Goal: Task Accomplishment & Management: Manage account settings

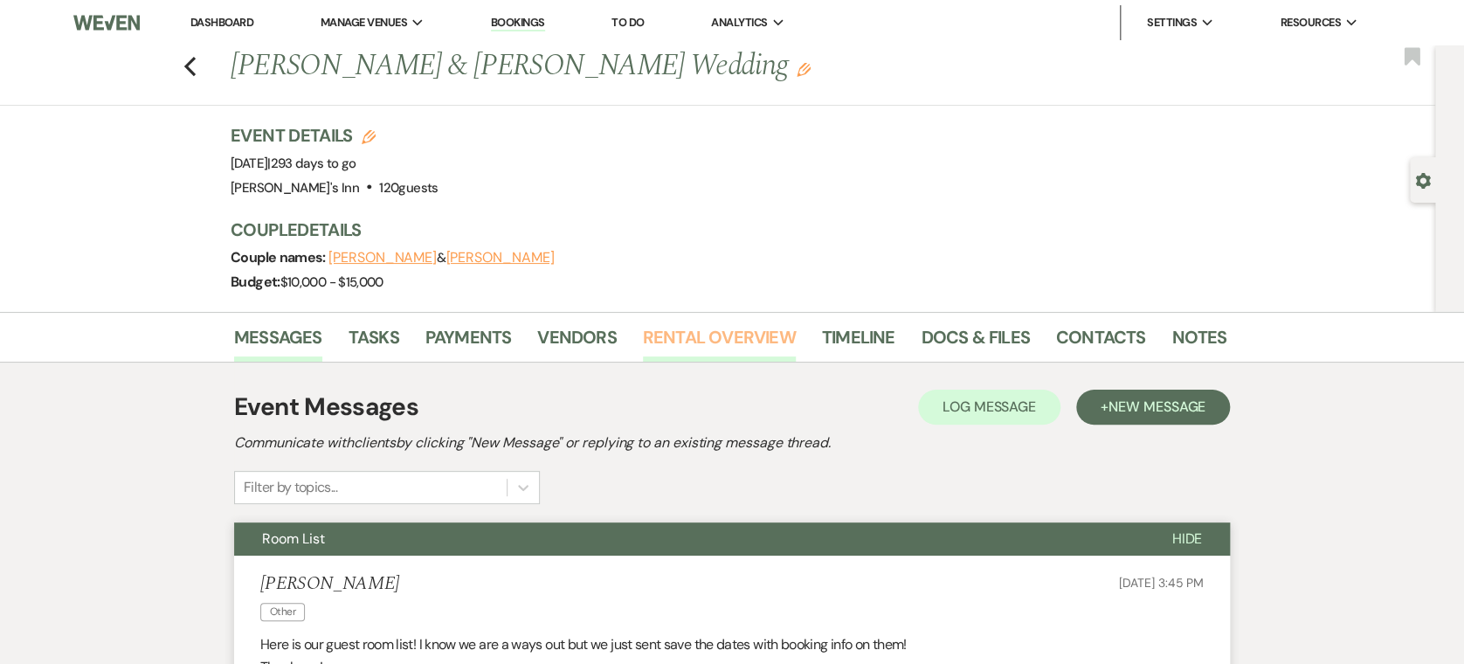
click at [694, 349] on link "Rental Overview" at bounding box center [719, 342] width 153 height 38
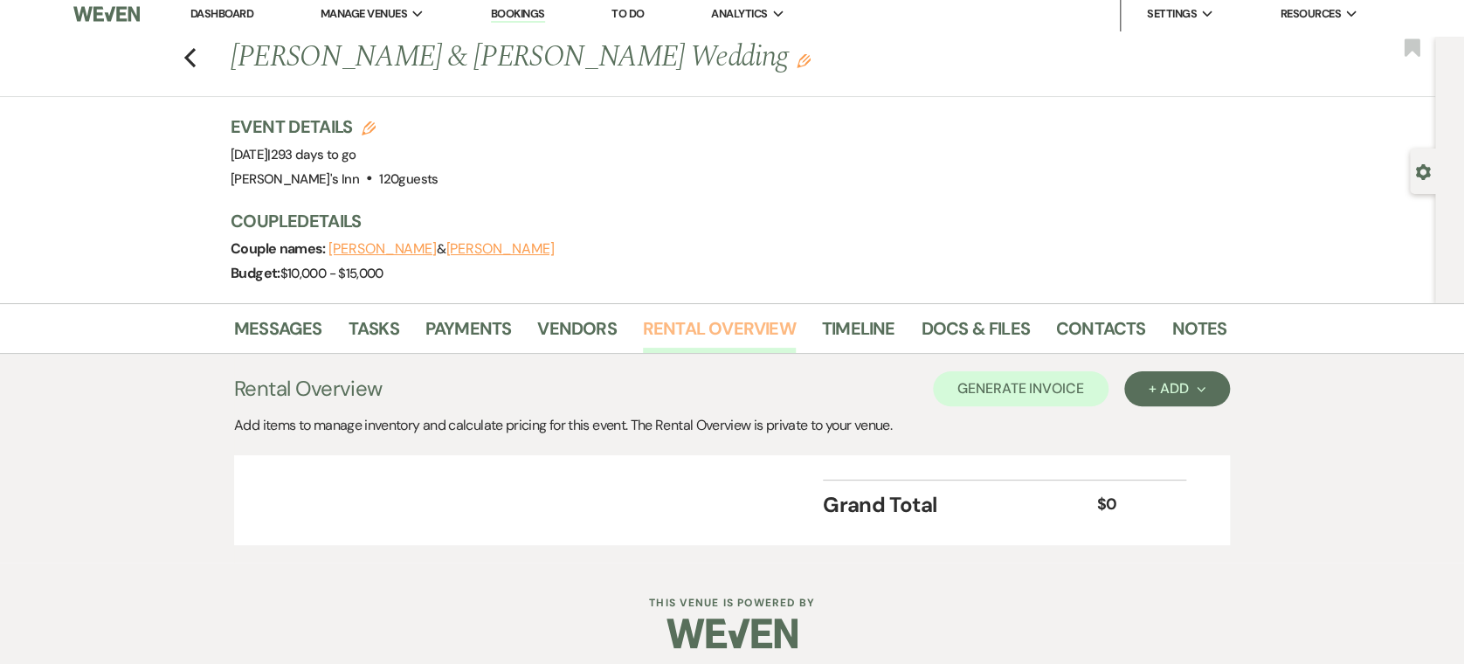
scroll to position [18, 0]
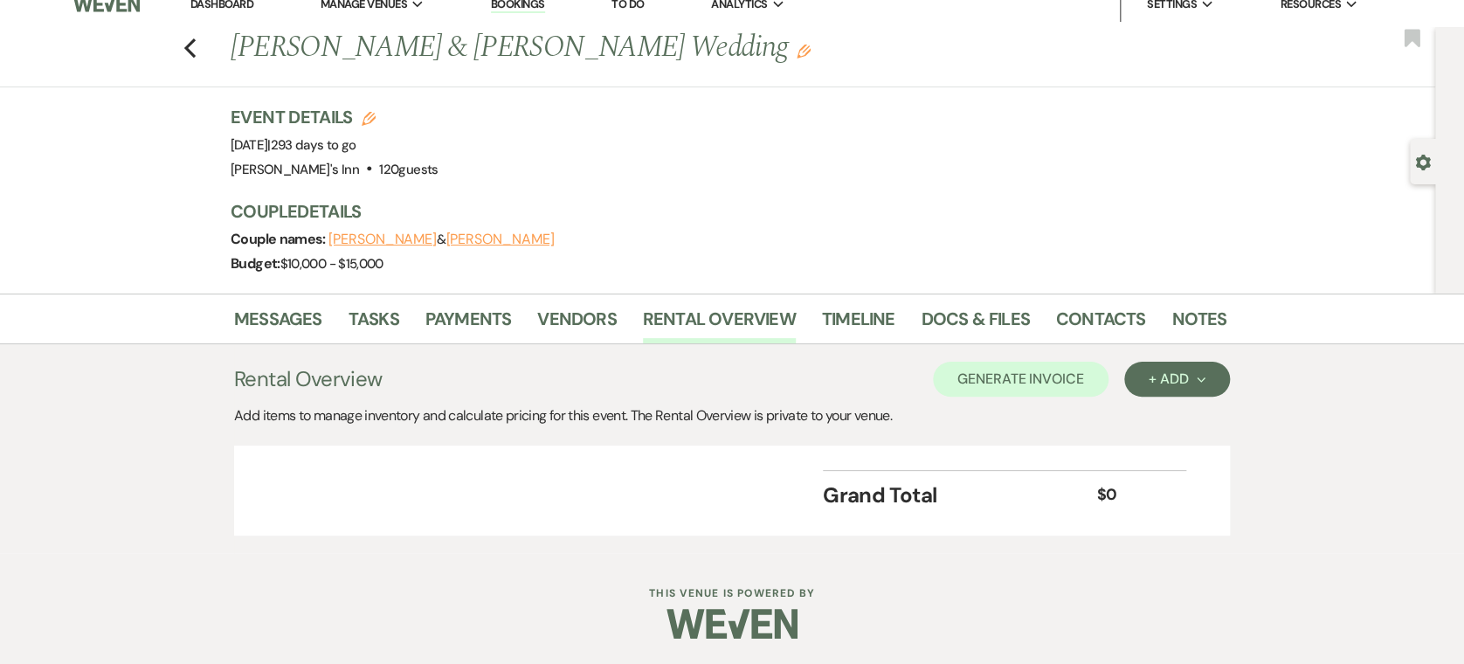
click at [183, 35] on div "Previous [PERSON_NAME] & [PERSON_NAME] Wedding Edit Bookmark" at bounding box center [713, 57] width 1444 height 60
click at [197, 49] on icon "Previous" at bounding box center [189, 48] width 13 height 21
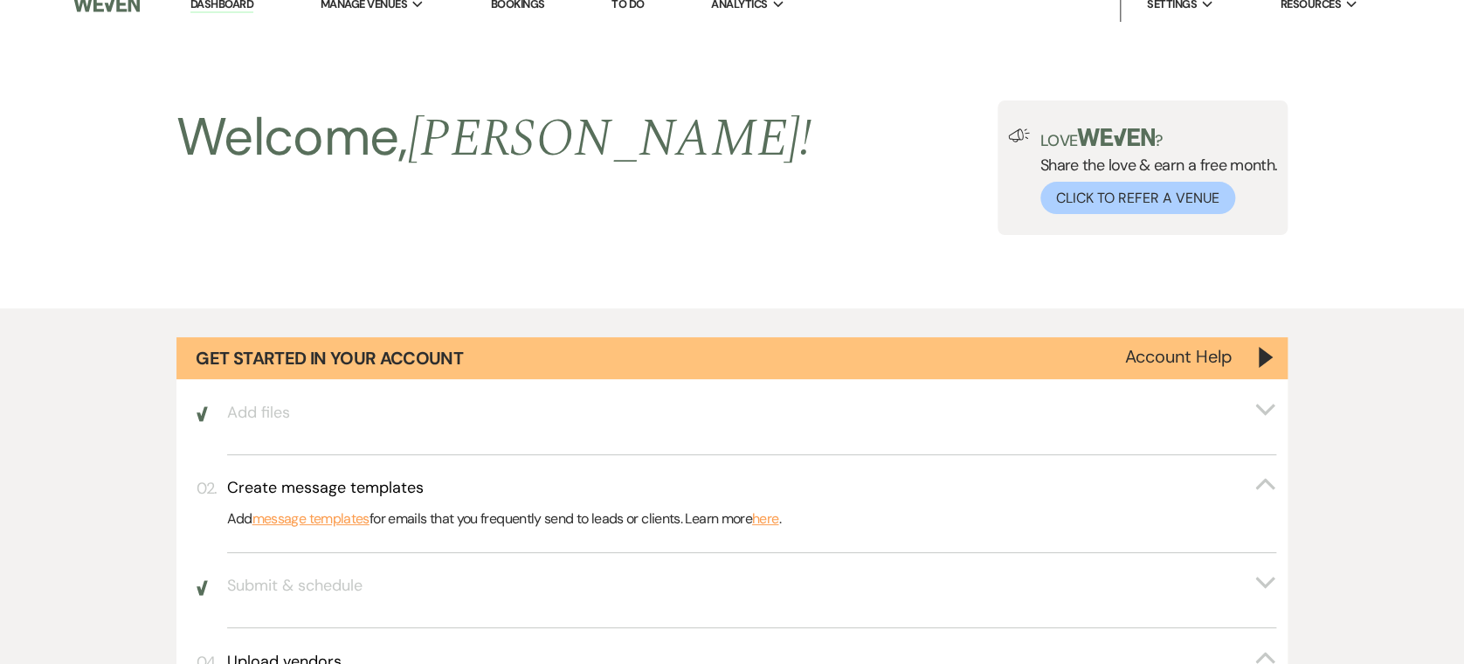
scroll to position [1743, 0]
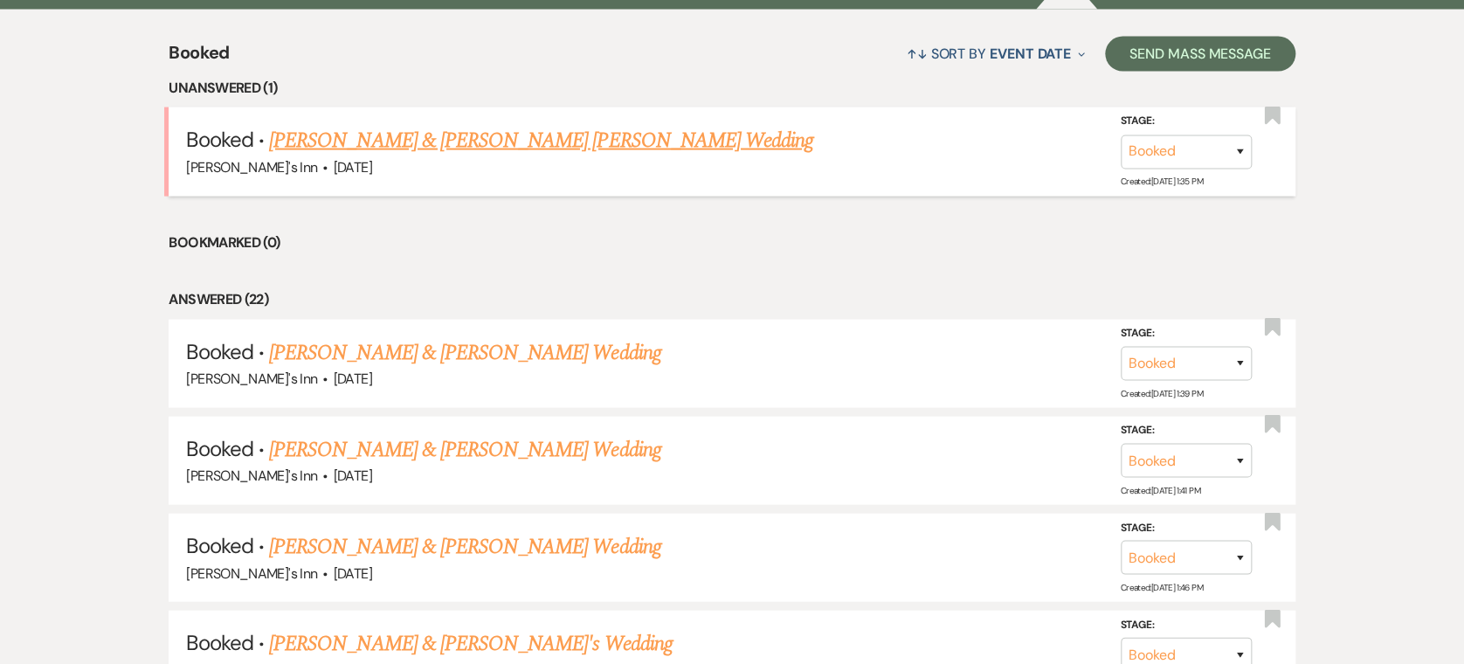
click at [425, 142] on link "[PERSON_NAME] & [PERSON_NAME] [PERSON_NAME] Wedding" at bounding box center [541, 140] width 544 height 31
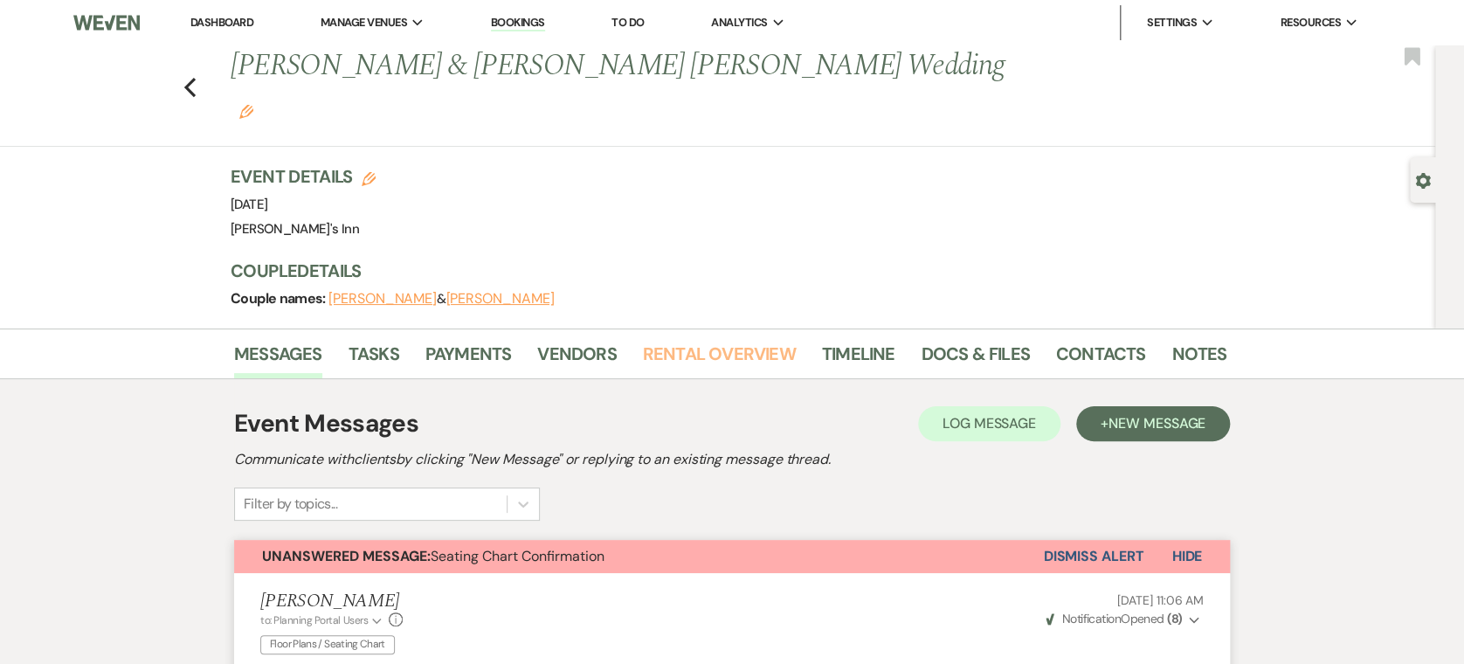
click at [708, 340] on link "Rental Overview" at bounding box center [719, 359] width 153 height 38
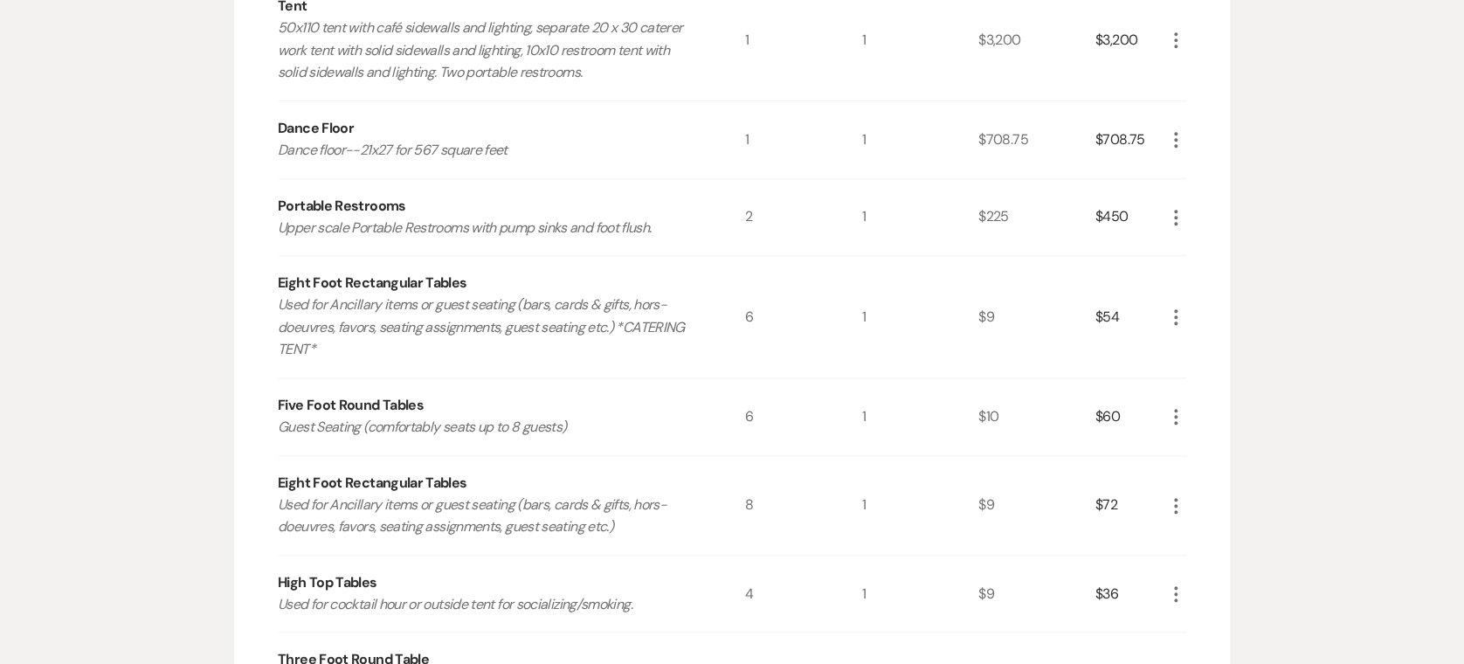
scroll to position [1161, 0]
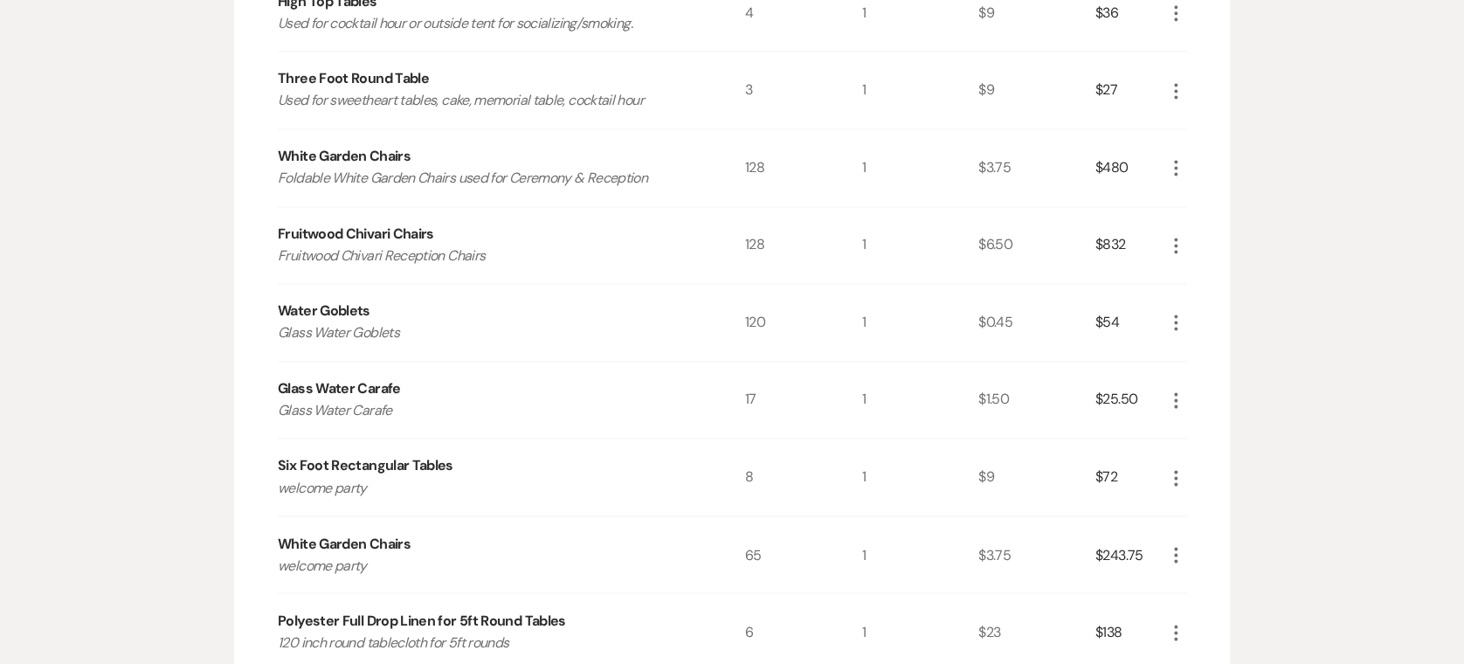
click at [1184, 312] on icon "More" at bounding box center [1175, 322] width 21 height 21
click at [1191, 378] on icon "X" at bounding box center [1190, 384] width 10 height 13
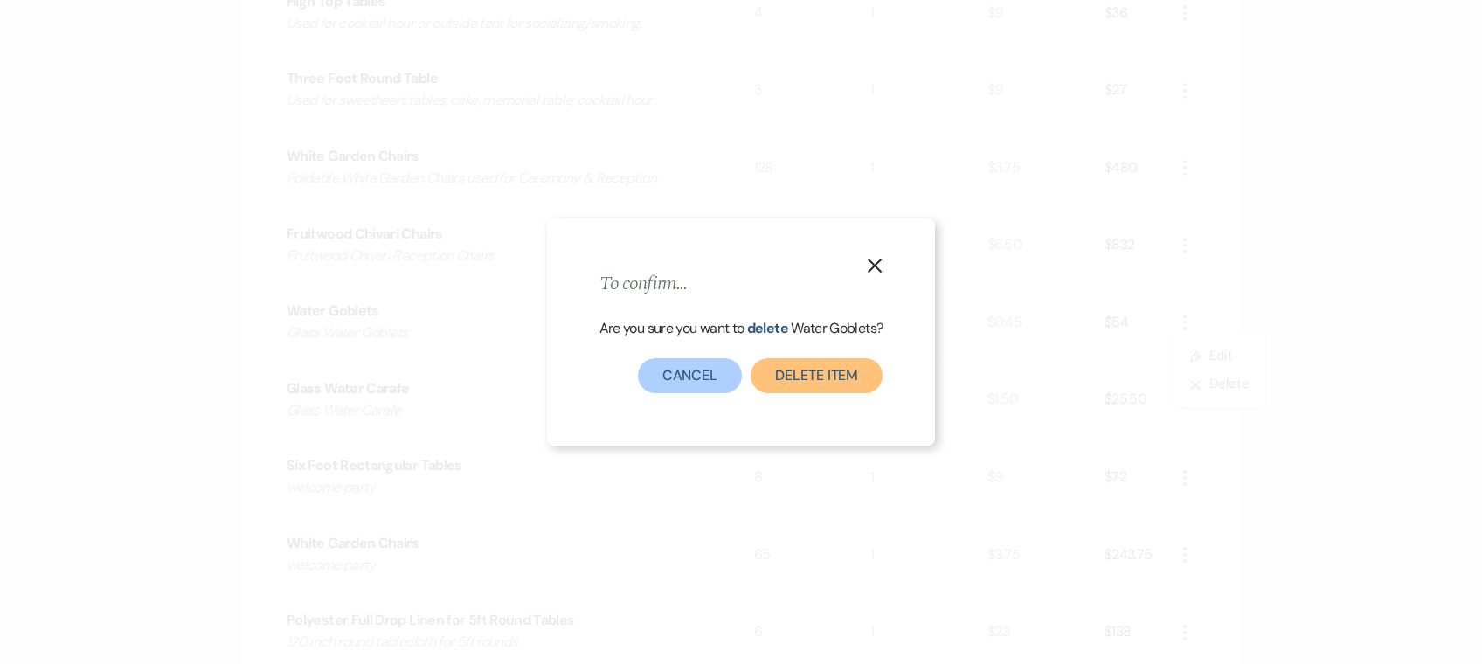
click at [792, 375] on button "Delete Item" at bounding box center [816, 375] width 132 height 35
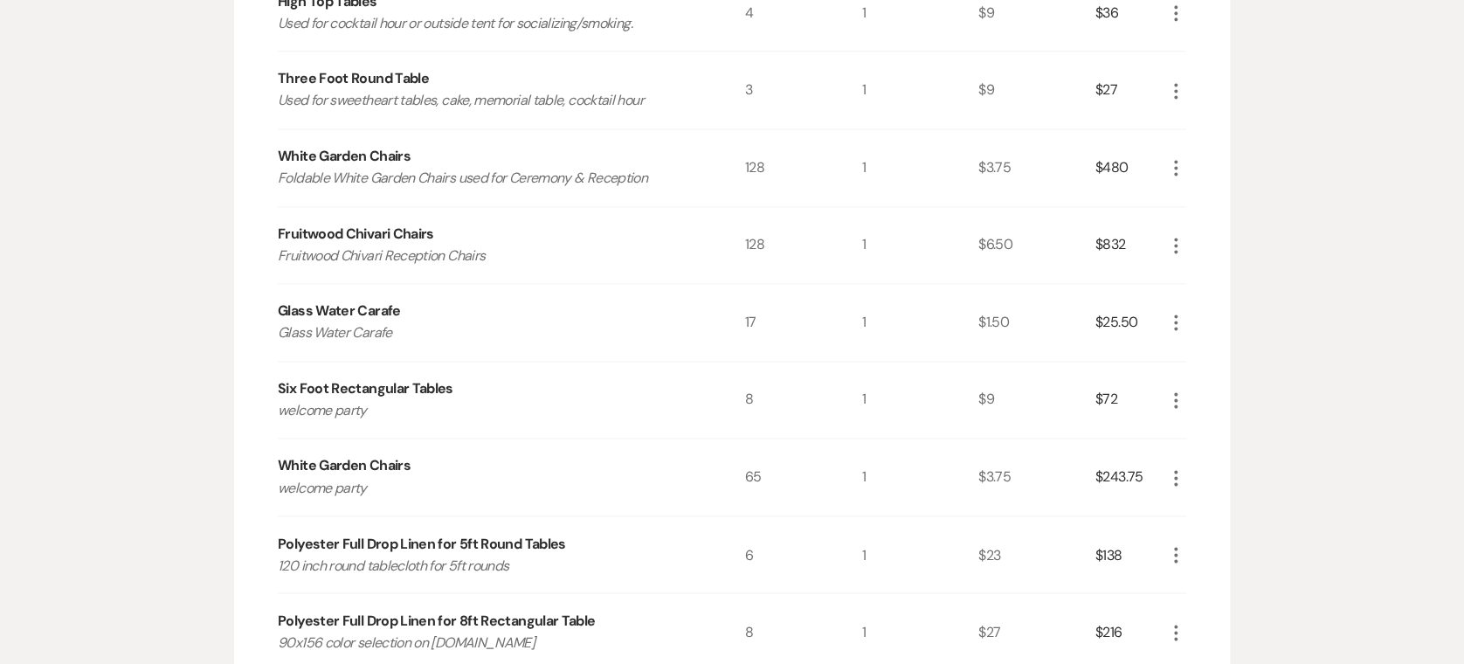
click at [1182, 312] on icon "More" at bounding box center [1175, 322] width 21 height 21
click at [1208, 370] on button "X Delete" at bounding box center [1212, 384] width 94 height 28
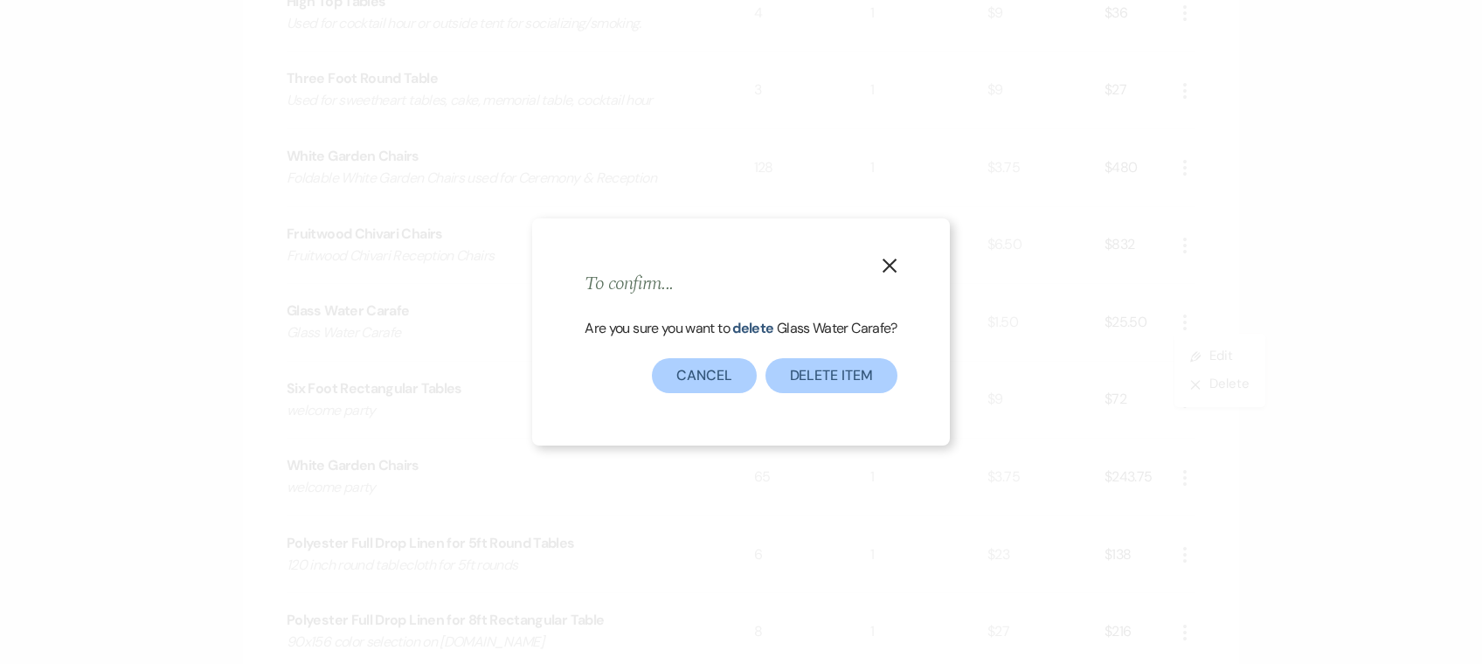
click at [862, 393] on div "X To confirm... Are you sure you want to delete Glass Water Carafe ? Delete Ite…" at bounding box center [740, 331] width 417 height 227
click at [862, 368] on button "Delete Item" at bounding box center [831, 375] width 132 height 35
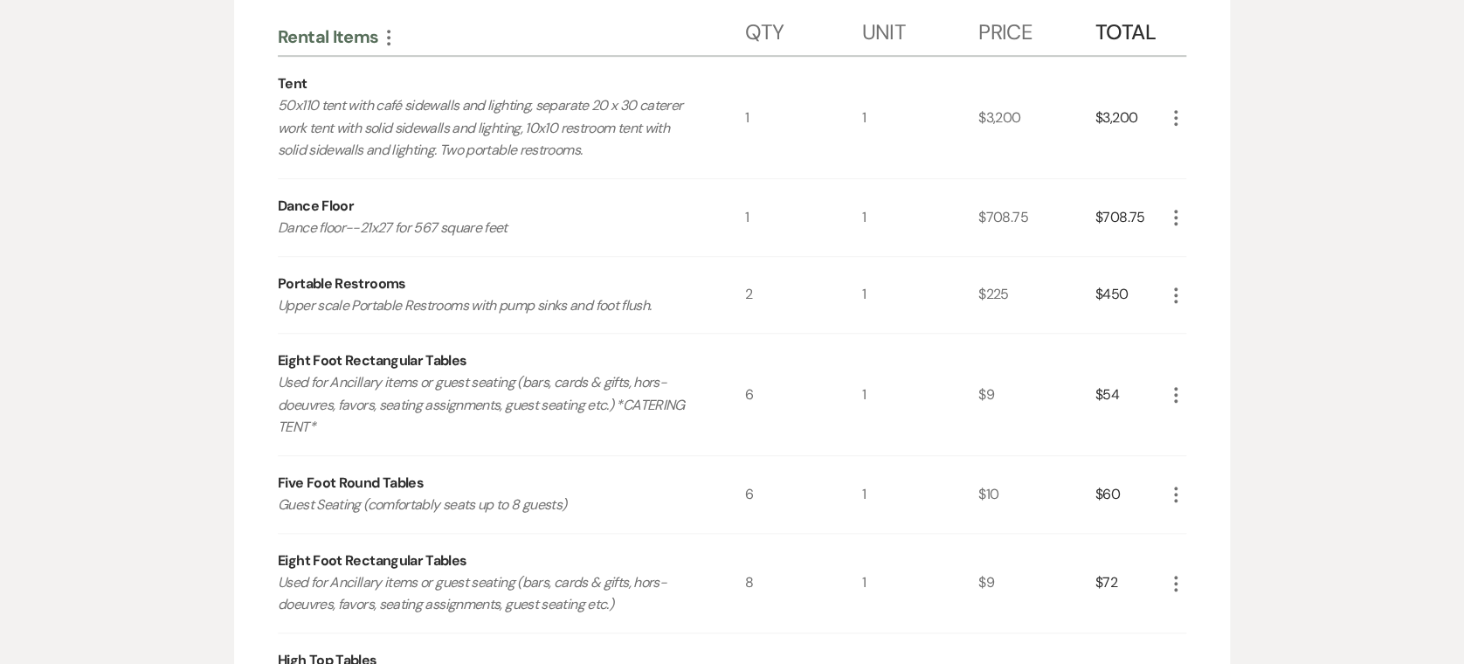
scroll to position [429, 0]
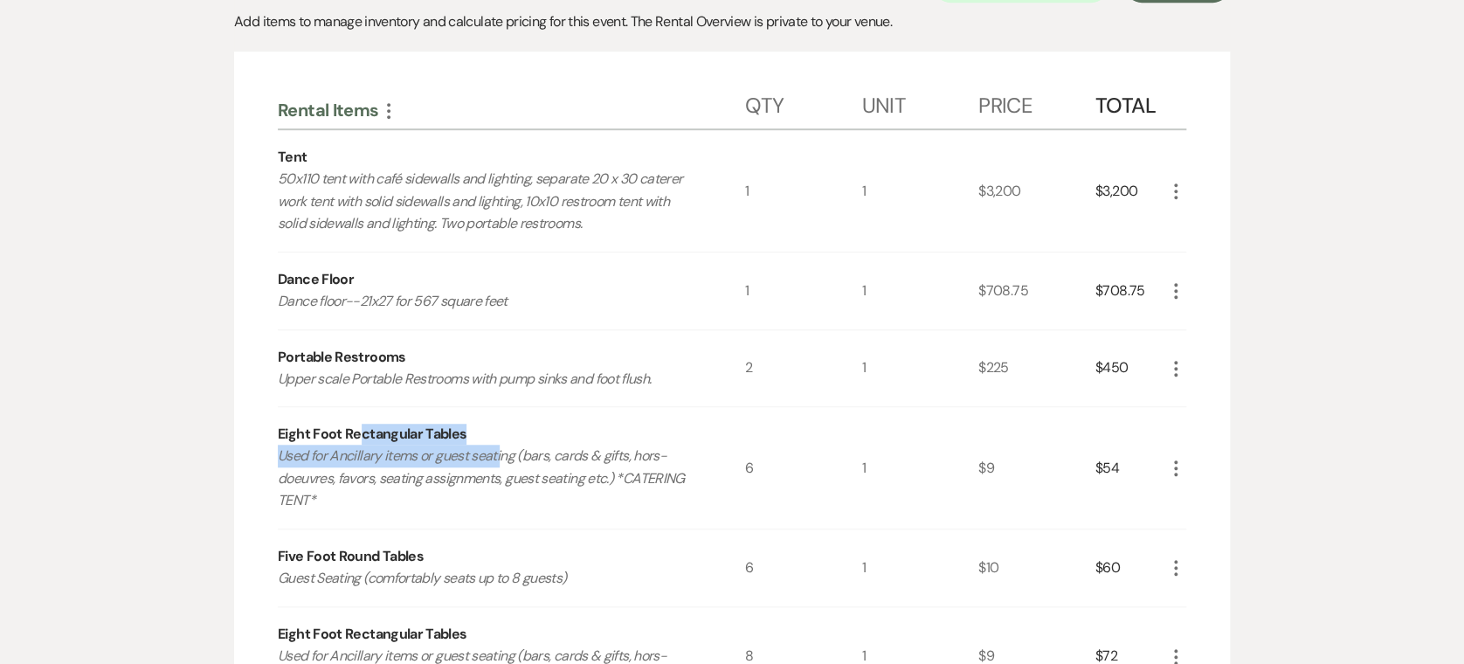
drag, startPoint x: 356, startPoint y: 398, endPoint x: 507, endPoint y: 427, distance: 153.0
click at [507, 427] on div "Eight Foot Rectangular Tables Used for Ancillary items or guest seating (bars, …" at bounding box center [511, 467] width 467 height 121
drag, startPoint x: 507, startPoint y: 427, endPoint x: 583, endPoint y: 495, distance: 102.1
click at [583, 529] on div "Five Foot Round Tables Guest Seating (comfortably seats up to 8 guests)" at bounding box center [511, 567] width 467 height 77
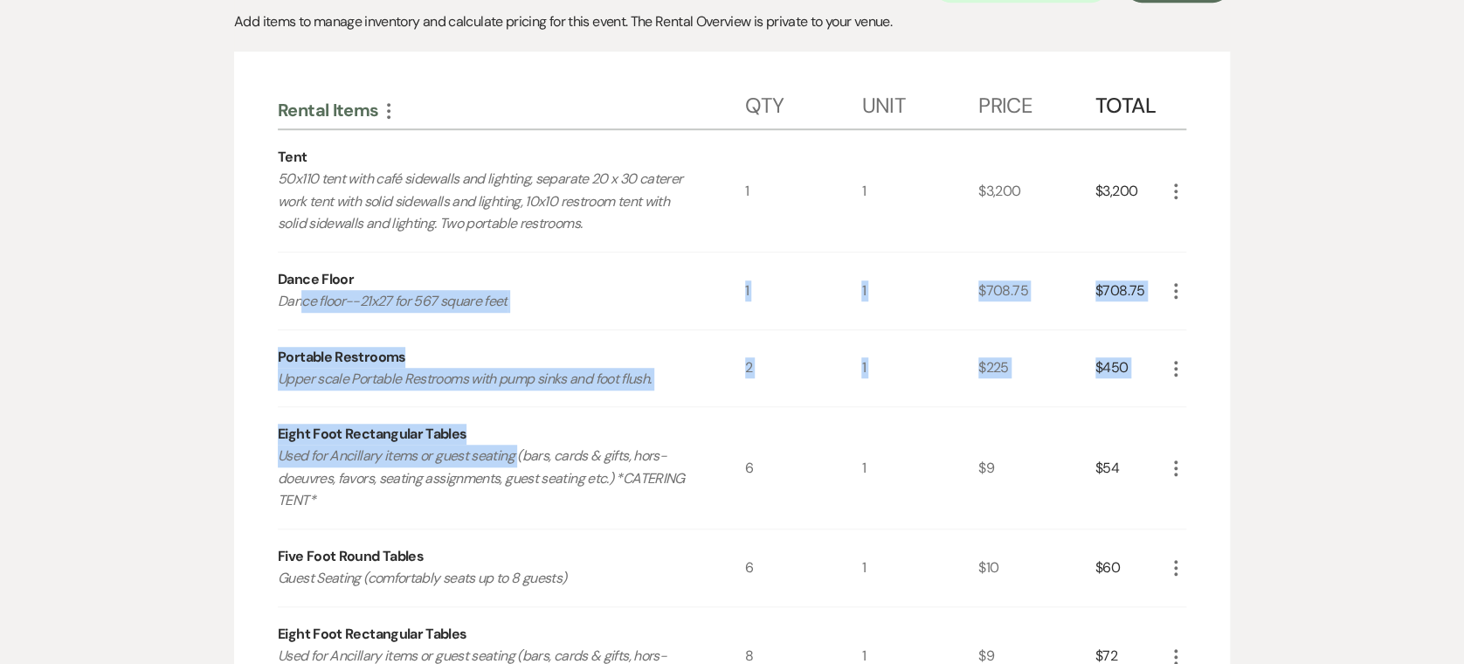
drag, startPoint x: 299, startPoint y: 252, endPoint x: 538, endPoint y: 440, distance: 304.8
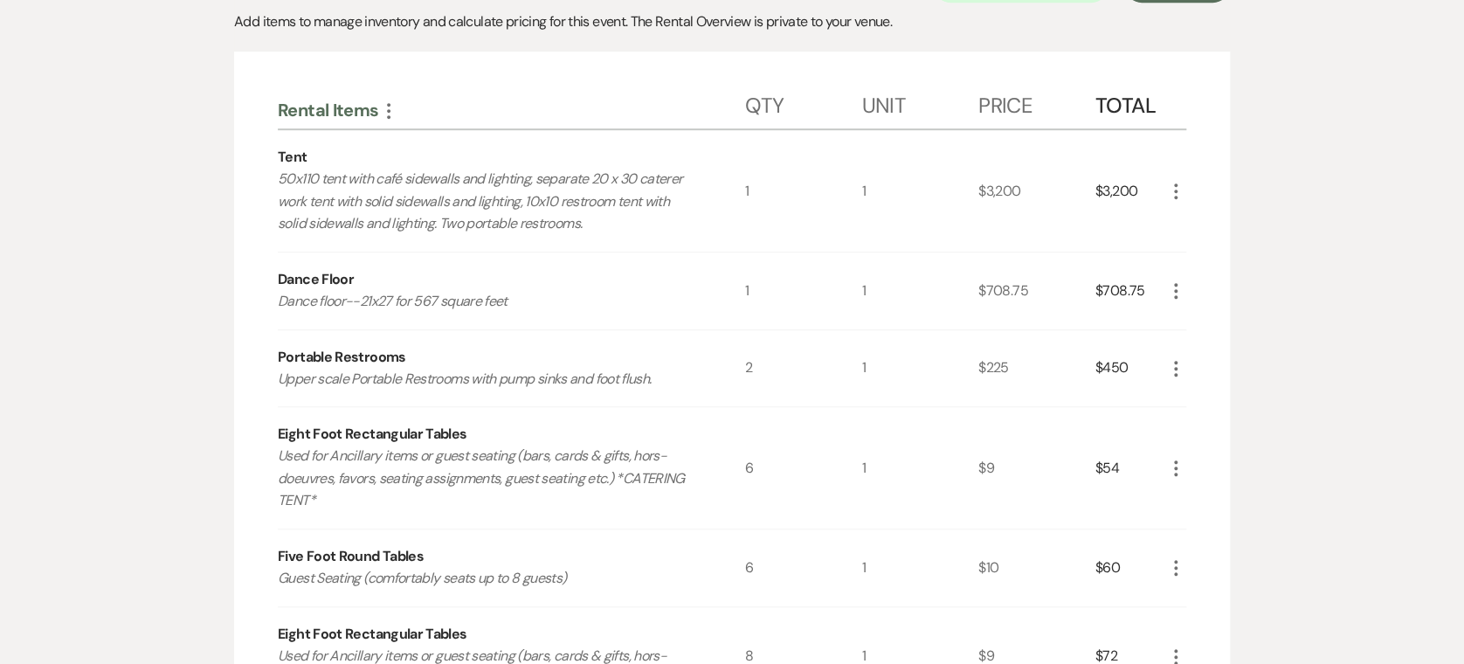
drag, startPoint x: 538, startPoint y: 440, endPoint x: 581, endPoint y: 495, distance: 69.7
click at [581, 529] on div "Five Foot Round Tables Guest Seating (comfortably seats up to 8 guests)" at bounding box center [511, 567] width 467 height 77
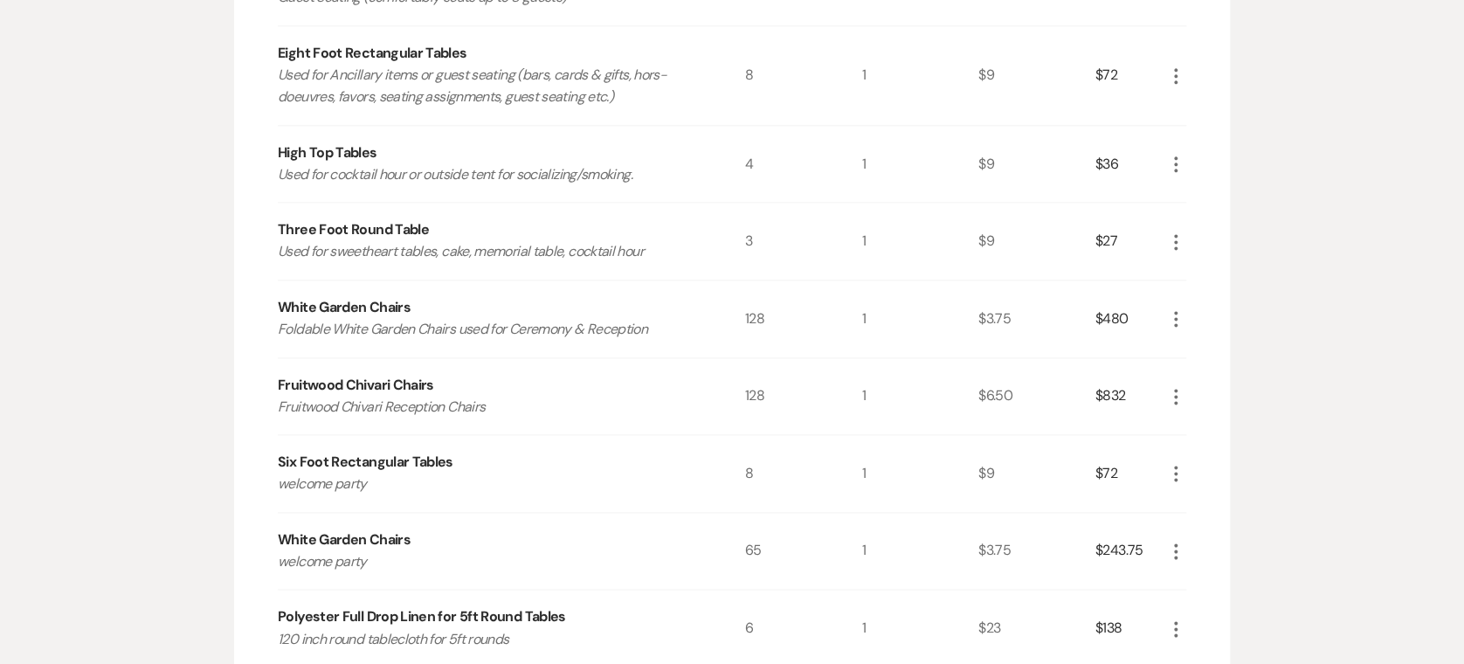
scroll to position [1591, 0]
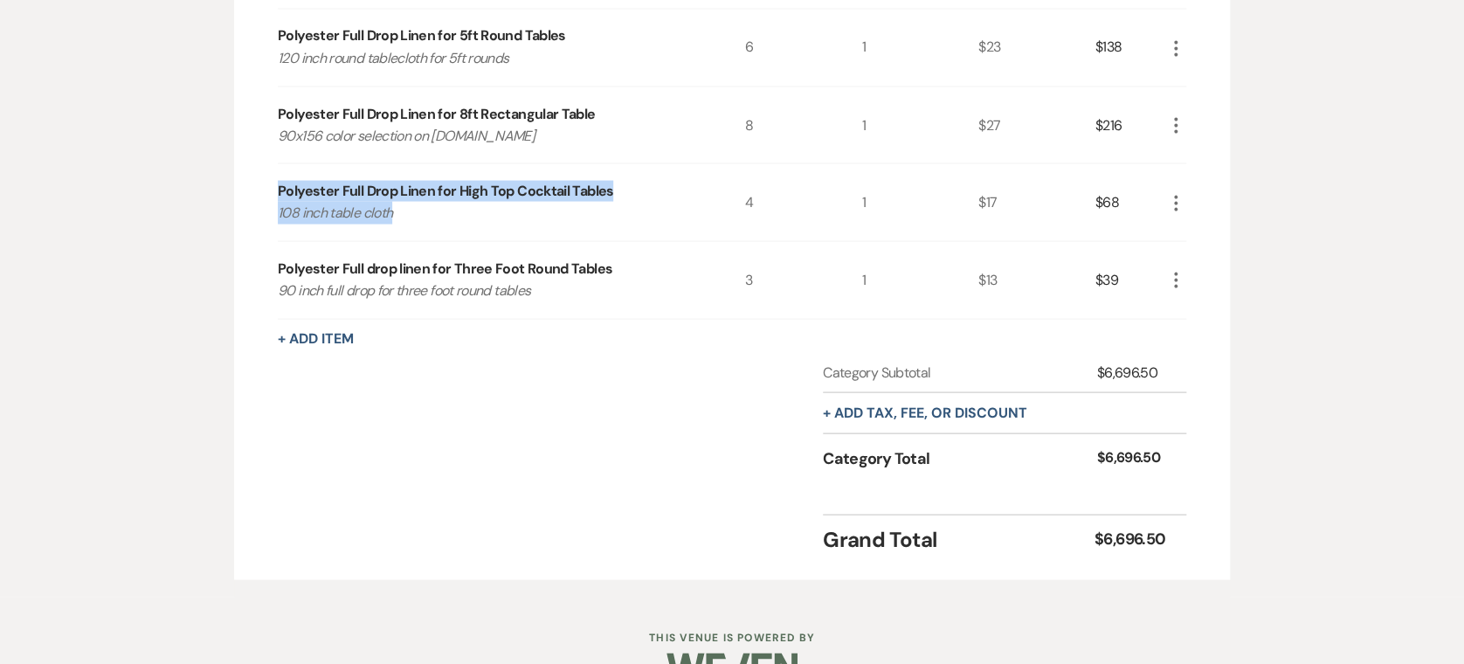
drag, startPoint x: 402, startPoint y: 121, endPoint x: 460, endPoint y: 164, distance: 71.8
click at [460, 164] on div "Polyester Full Drop Linen for High Top Cocktail Tables 108 inch table cloth" at bounding box center [511, 201] width 467 height 77
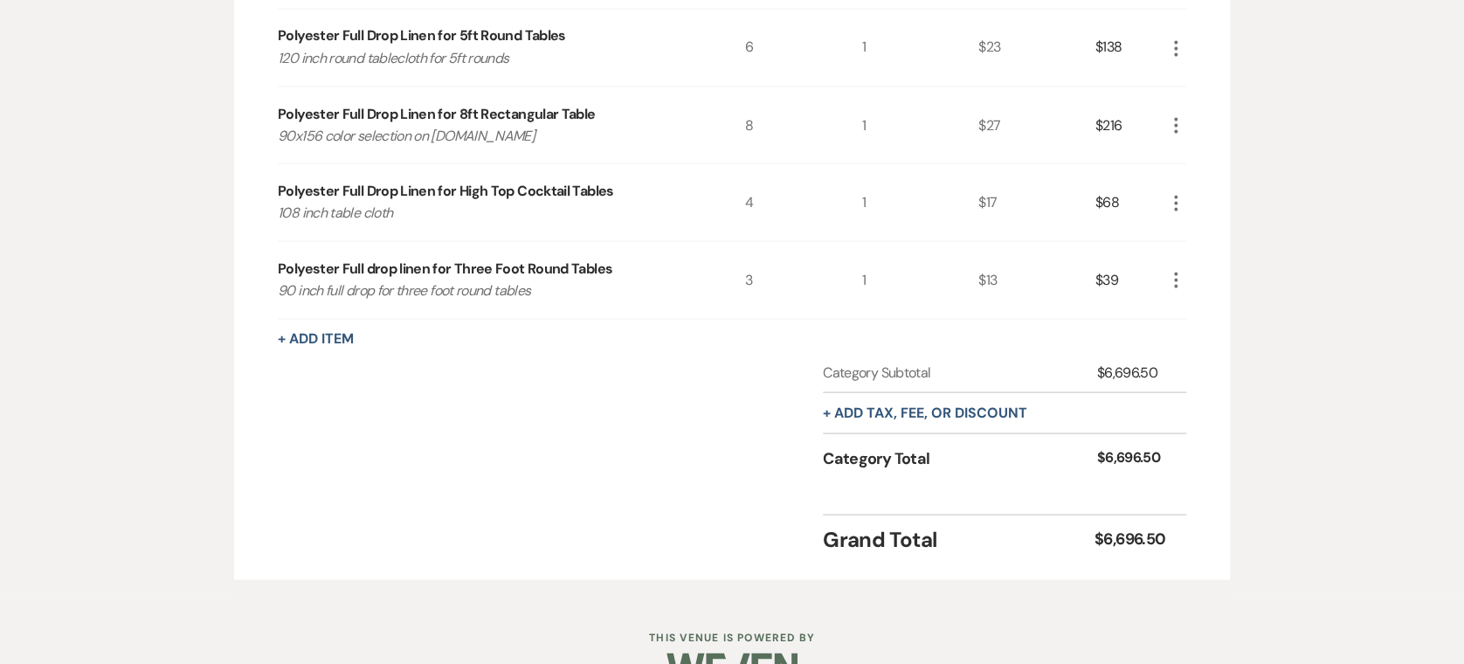
drag, startPoint x: 460, startPoint y: 164, endPoint x: 555, endPoint y: 261, distance: 135.9
click at [555, 261] on div "Polyester Full drop linen for Three Foot Round Tables 90 inch full drop for thr…" at bounding box center [511, 279] width 467 height 77
click at [335, 328] on div "+ Add Item" at bounding box center [732, 338] width 909 height 21
click at [338, 331] on button "+ Add Item" at bounding box center [316, 338] width 76 height 14
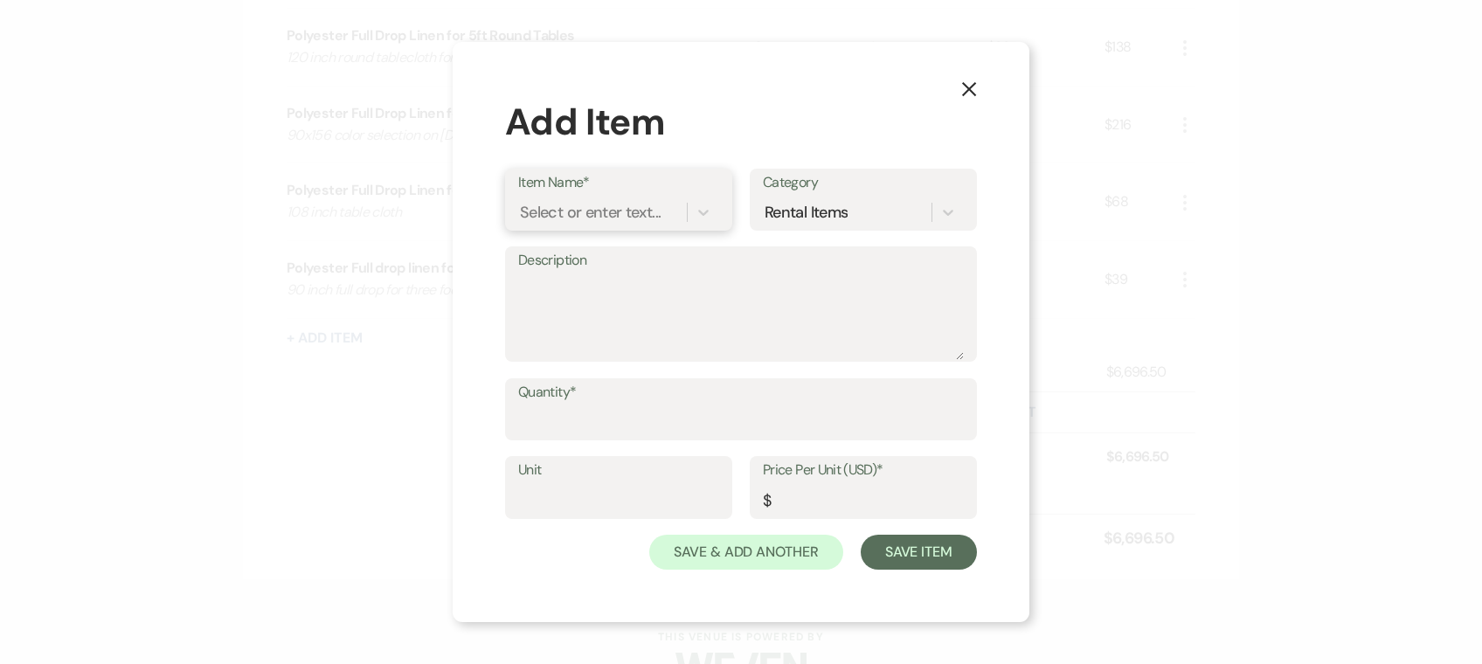
click at [585, 208] on div "Select or enter text..." at bounding box center [590, 212] width 141 height 24
type input "Decor"
click at [636, 247] on div "+ Add "Decor"" at bounding box center [618, 256] width 201 height 35
click at [620, 321] on textarea "Description" at bounding box center [741, 316] width 446 height 87
click at [620, 321] on textarea "36 Gold Candle holders" at bounding box center [741, 316] width 446 height 87
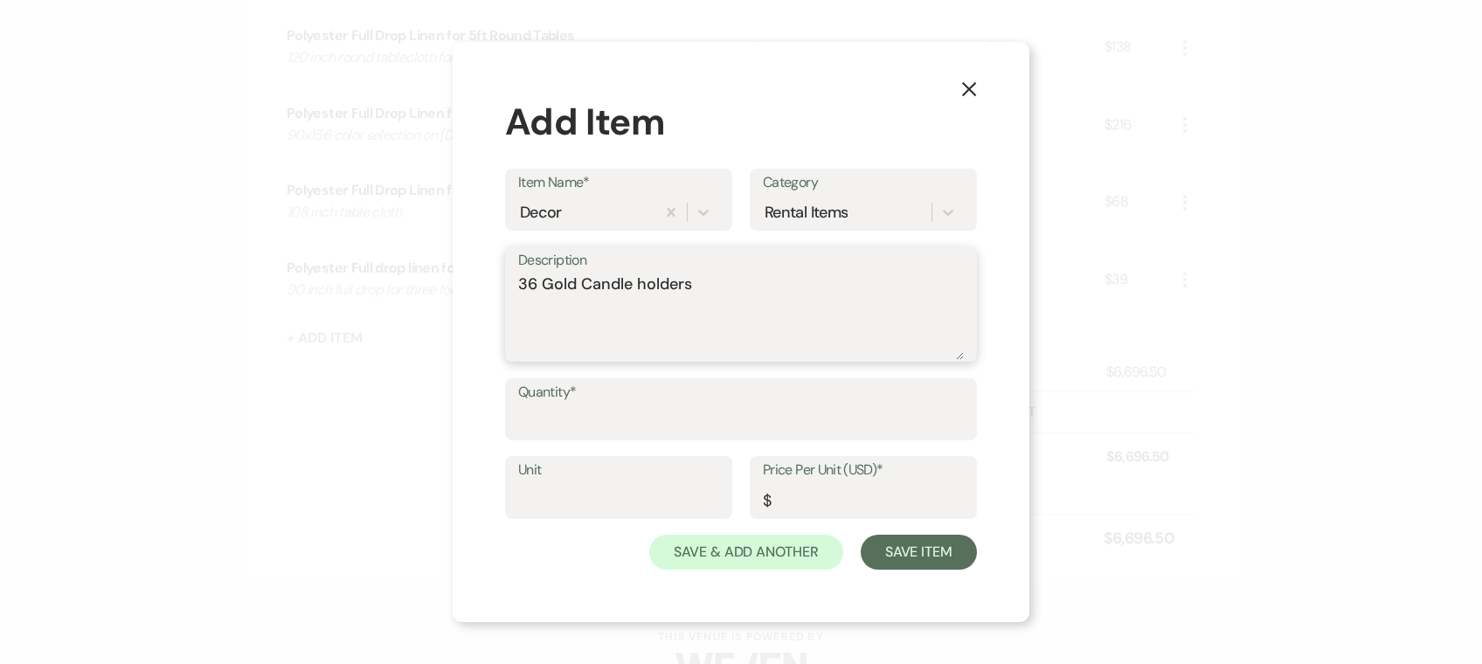
click at [746, 314] on textarea "36 Gold Candle holders" at bounding box center [741, 316] width 446 height 87
type textarea "36 Gold Candle holders"
click at [587, 410] on input "Quantity*" at bounding box center [741, 421] width 446 height 34
click at [969, 73] on button "X" at bounding box center [969, 88] width 26 height 31
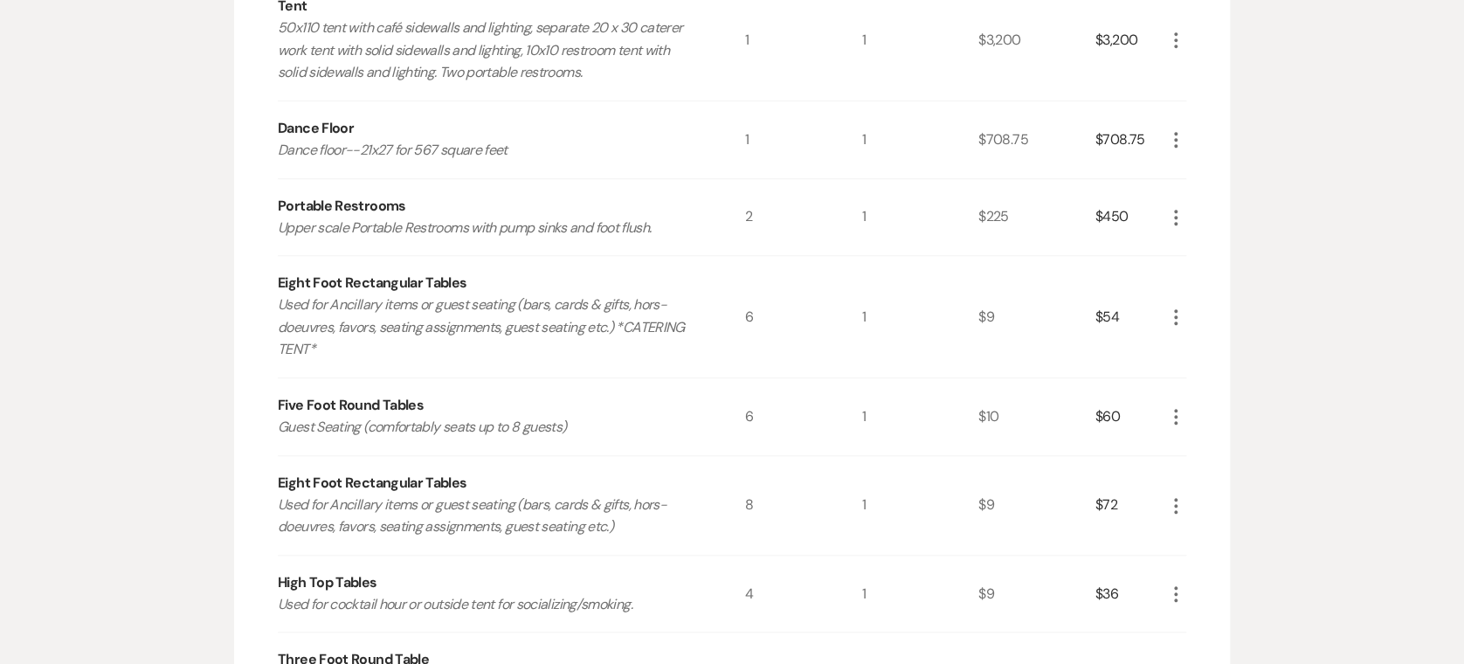
scroll to position [0, 0]
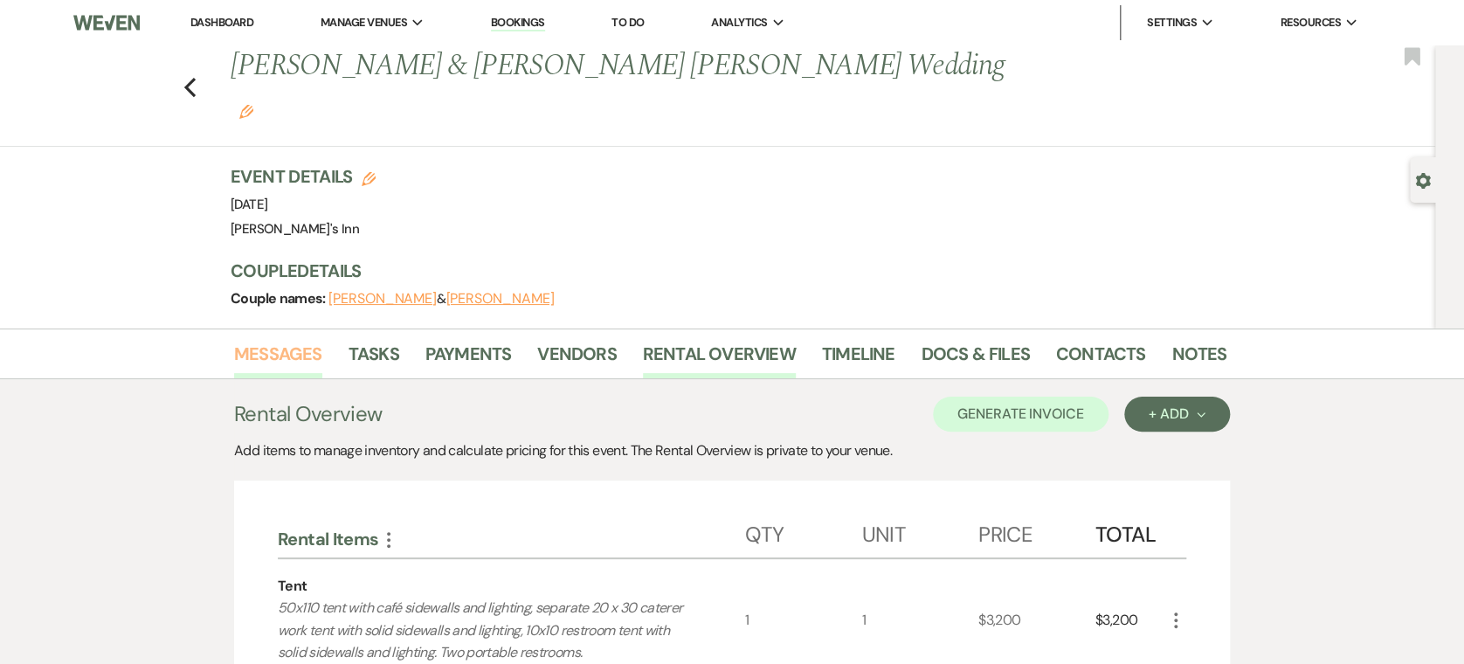
click at [285, 340] on link "Messages" at bounding box center [278, 359] width 88 height 38
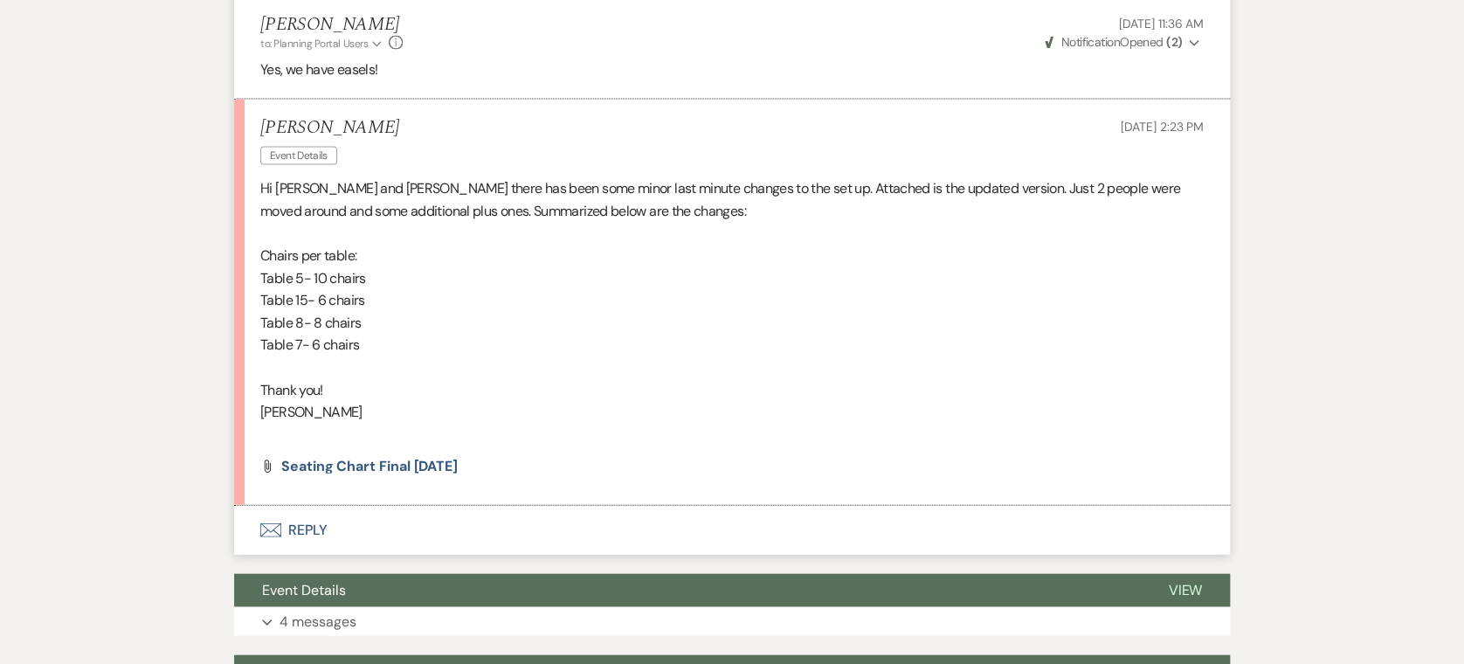
scroll to position [1742, 0]
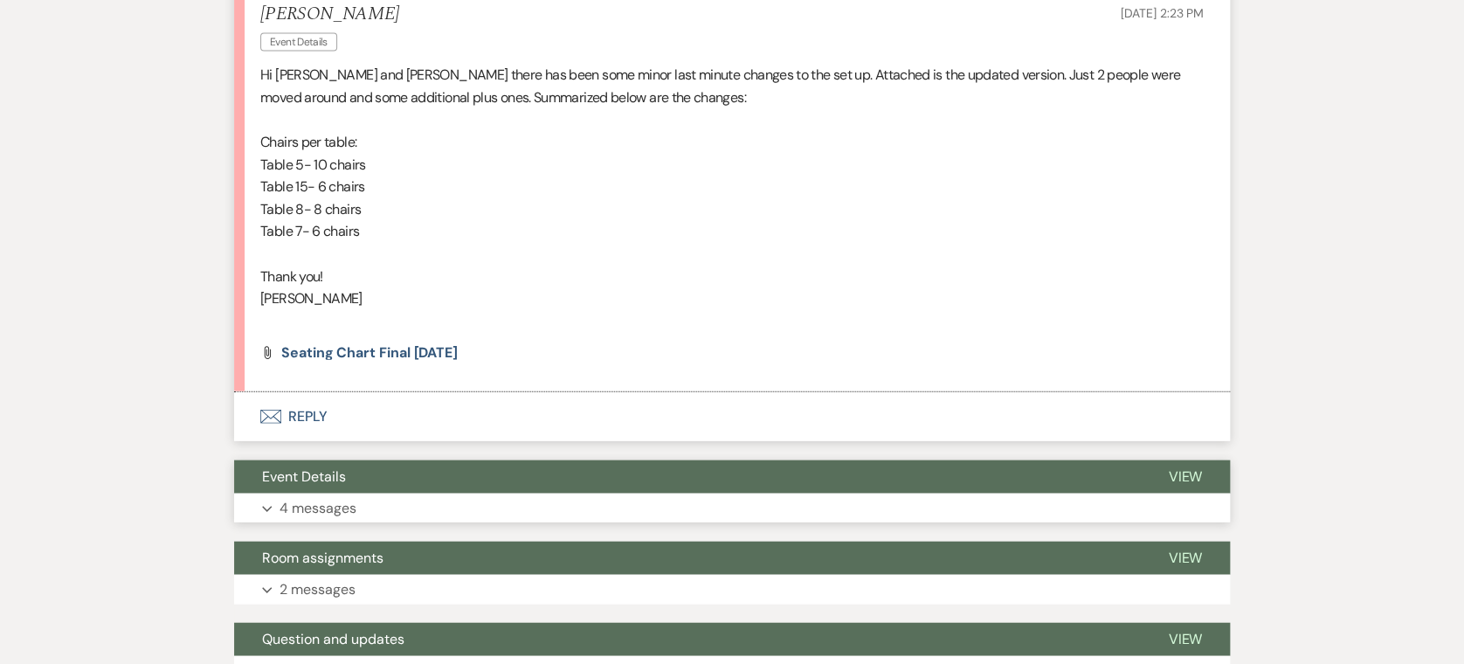
click at [412, 494] on button "Expand 4 messages" at bounding box center [732, 509] width 996 height 30
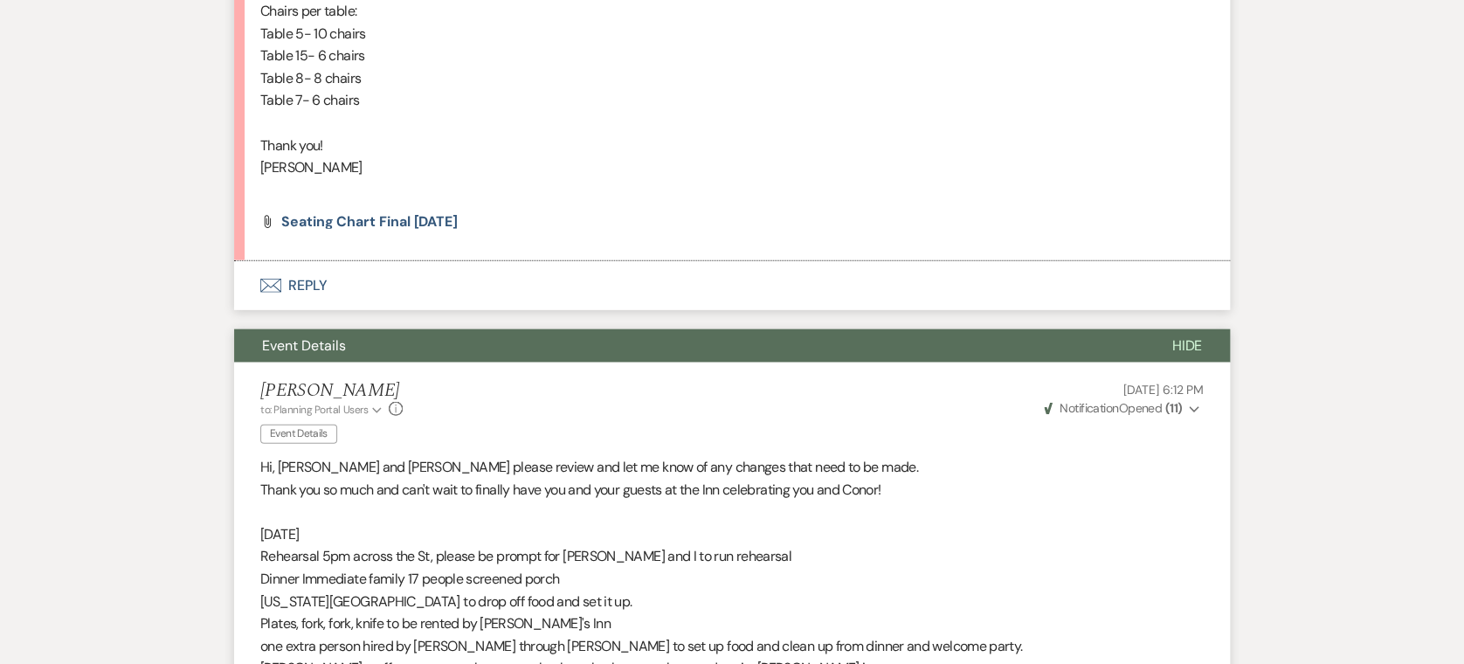
scroll to position [1293, 0]
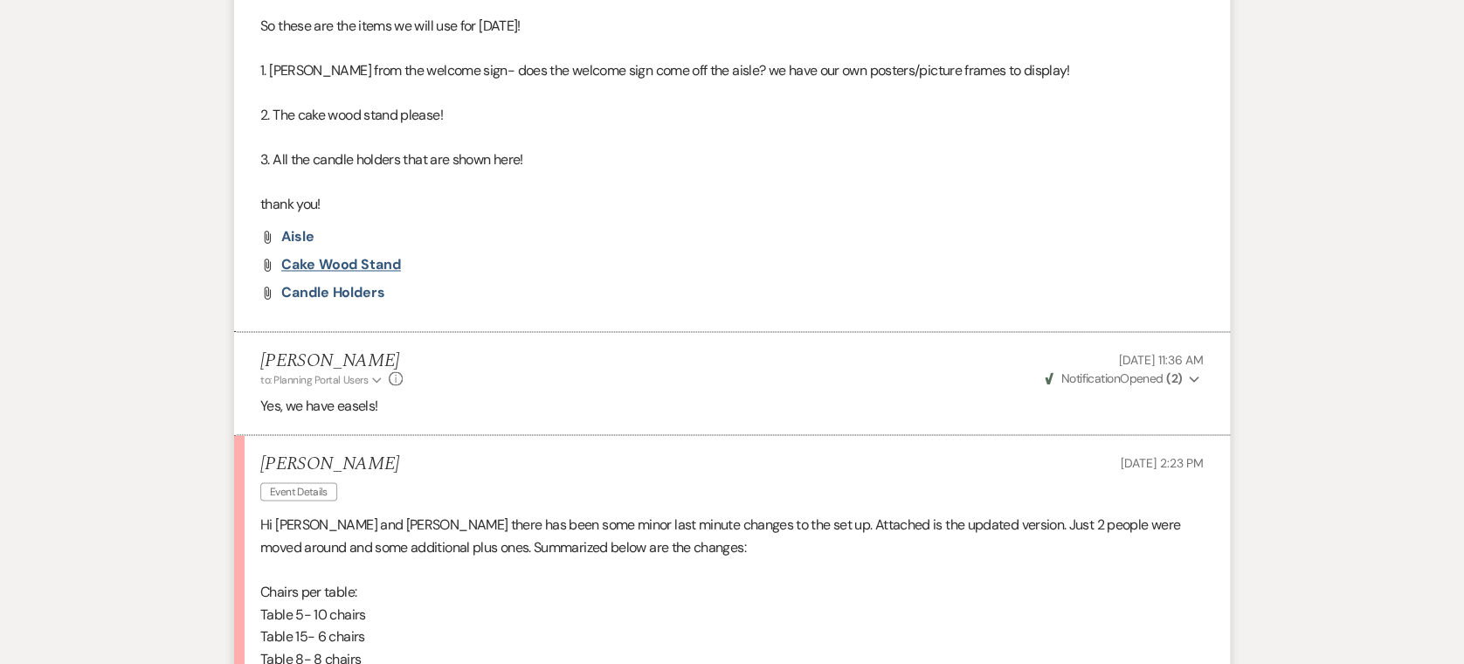
click at [349, 255] on span "cake wood stand" at bounding box center [341, 264] width 120 height 18
click at [338, 283] on span "Candle holders" at bounding box center [333, 292] width 104 height 18
drag, startPoint x: 289, startPoint y: 183, endPoint x: 307, endPoint y: 196, distance: 21.8
click at [288, 183] on li "[PERSON_NAME] Event Details [DATE] 7:01 PM Hi [PERSON_NAME]! So these are the i…" at bounding box center [732, 112] width 996 height 440
click at [308, 227] on span "Aisle" at bounding box center [297, 236] width 33 height 18
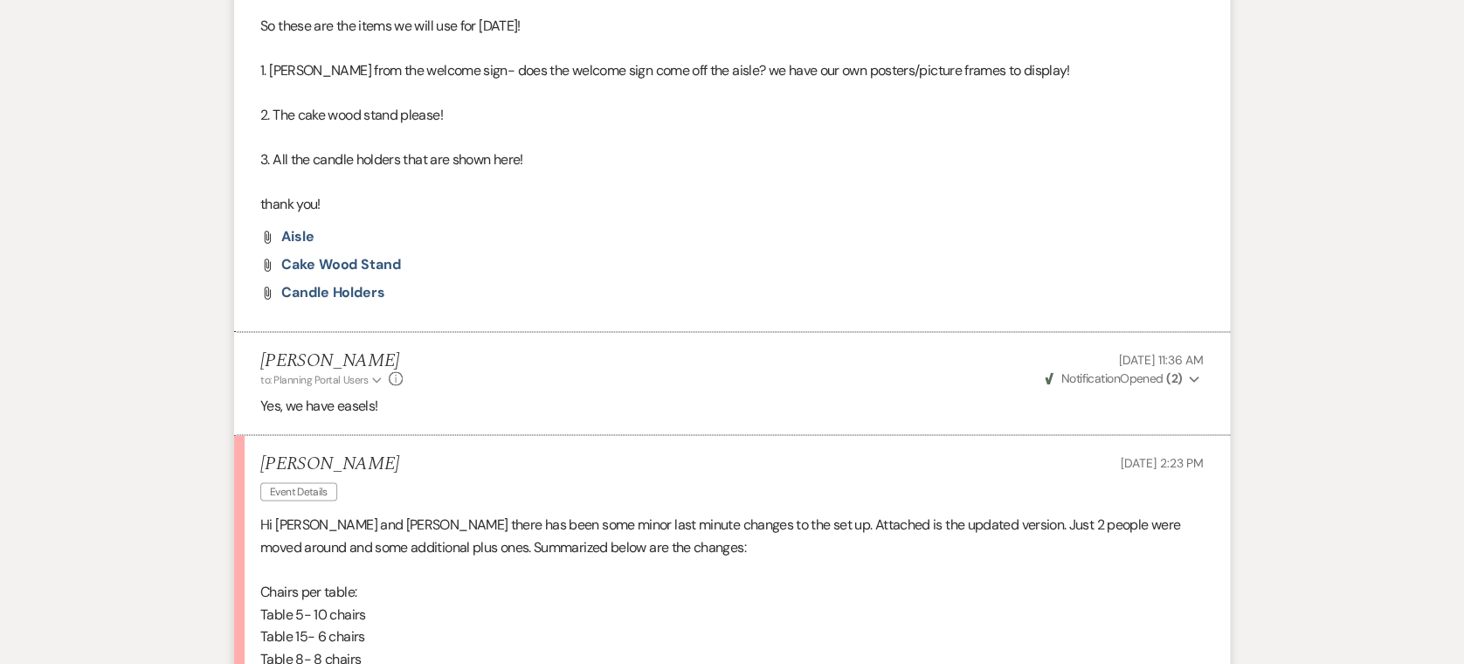
click at [715, 187] on li "[PERSON_NAME] Event Details [DATE] 7:01 PM Hi [PERSON_NAME]! So these are the i…" at bounding box center [732, 112] width 996 height 440
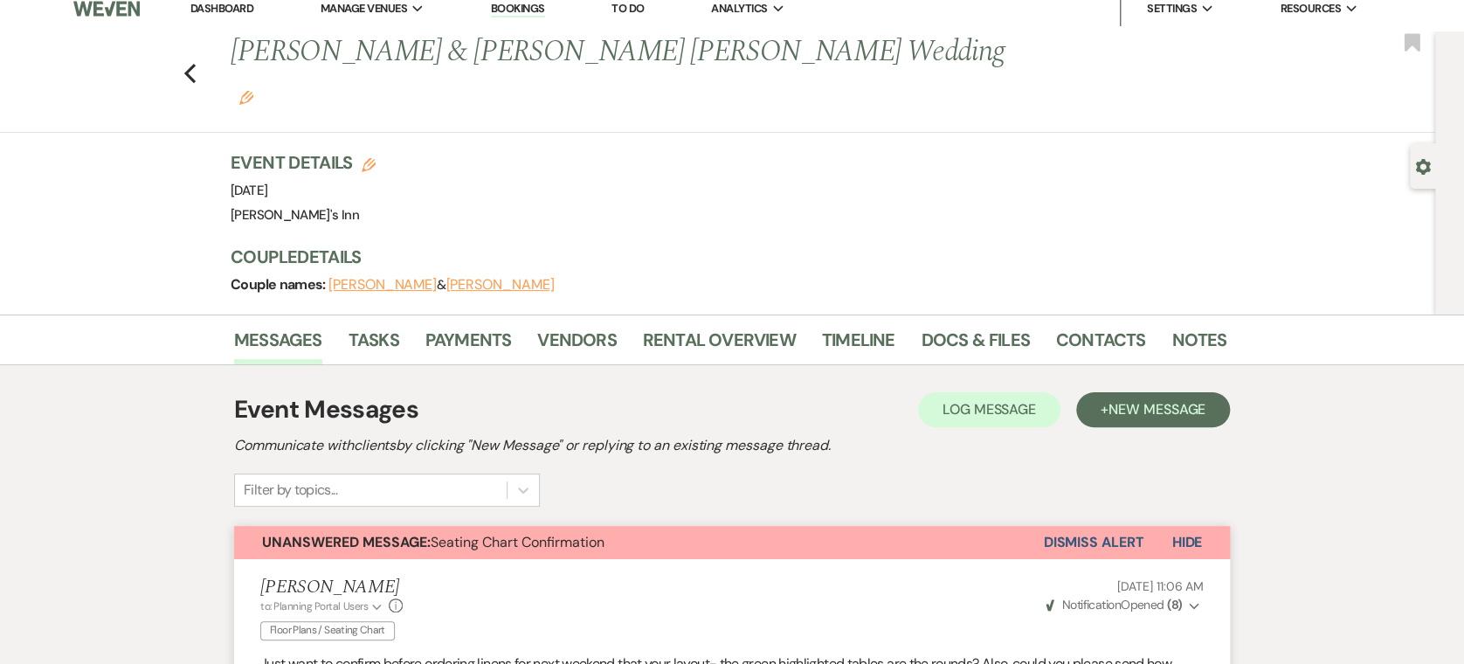
scroll to position [0, 0]
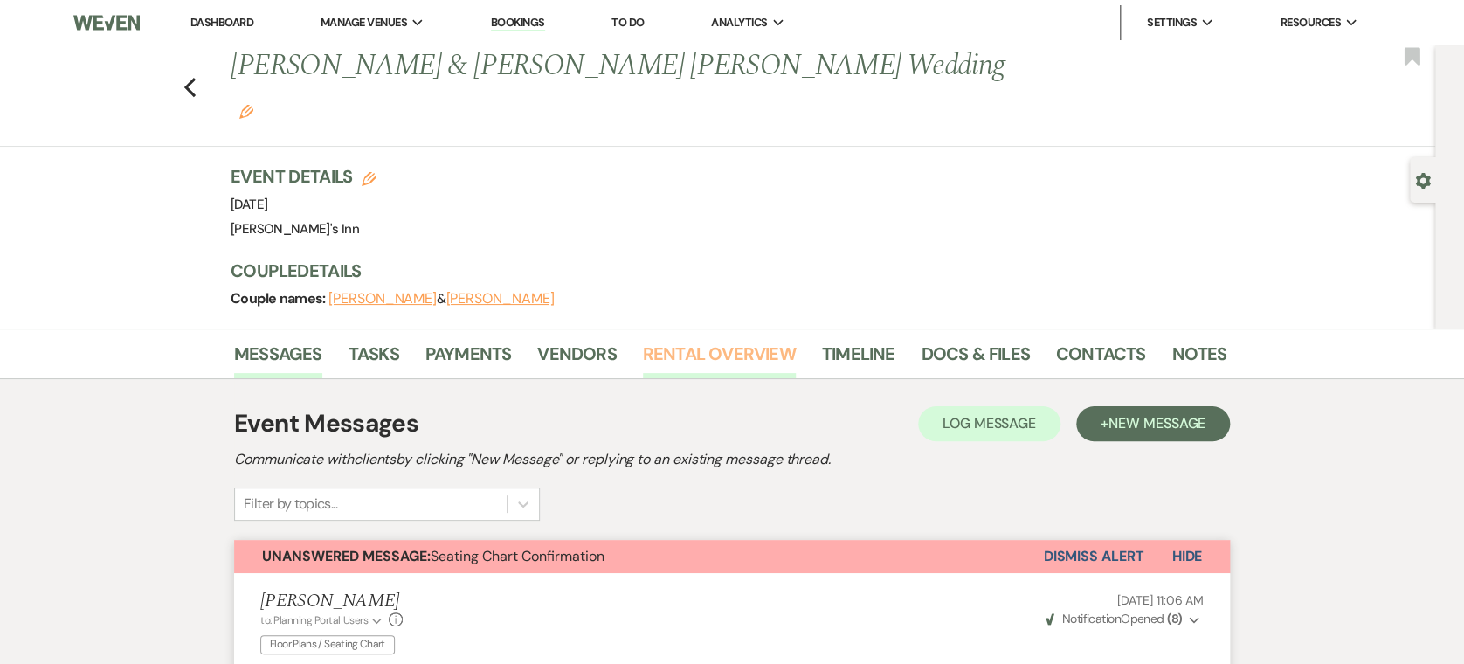
click at [713, 340] on link "Rental Overview" at bounding box center [719, 359] width 153 height 38
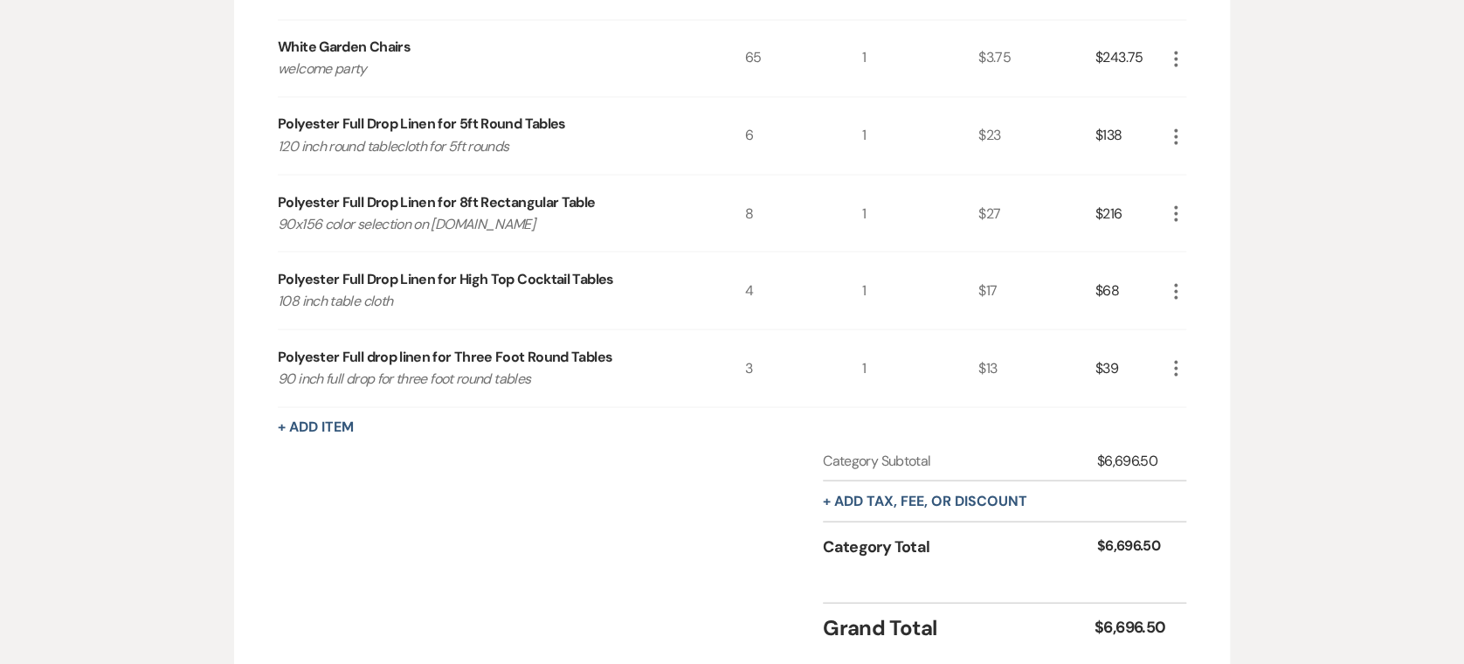
scroll to position [1591, 0]
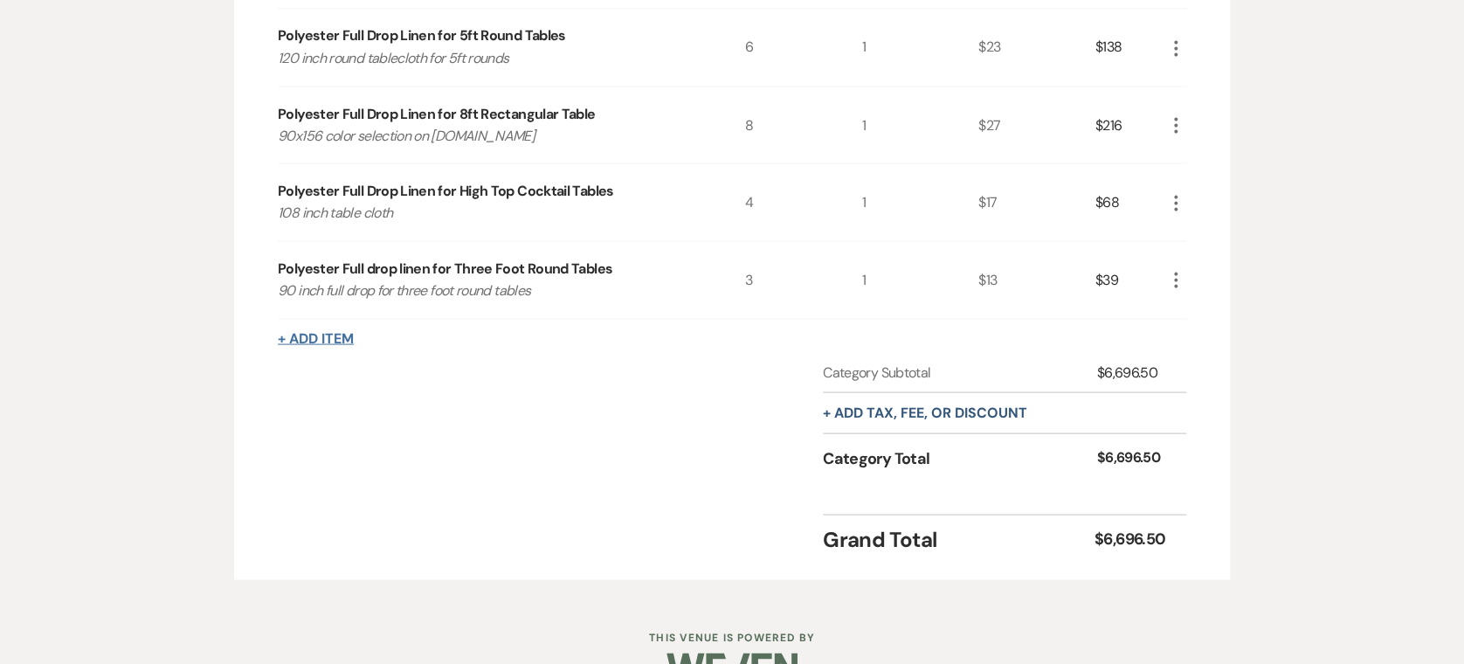
click at [328, 331] on button "+ Add Item" at bounding box center [316, 338] width 76 height 14
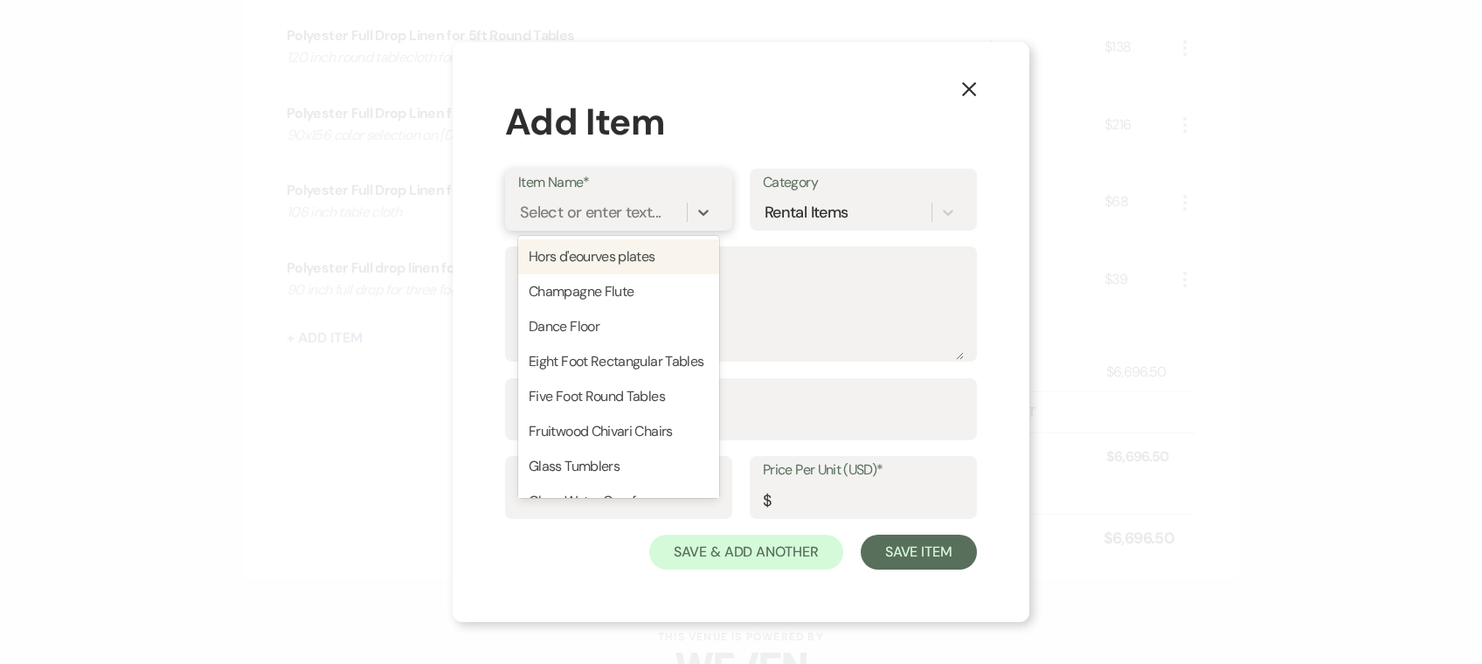
click at [631, 224] on div "Select or enter text..." at bounding box center [590, 212] width 141 height 24
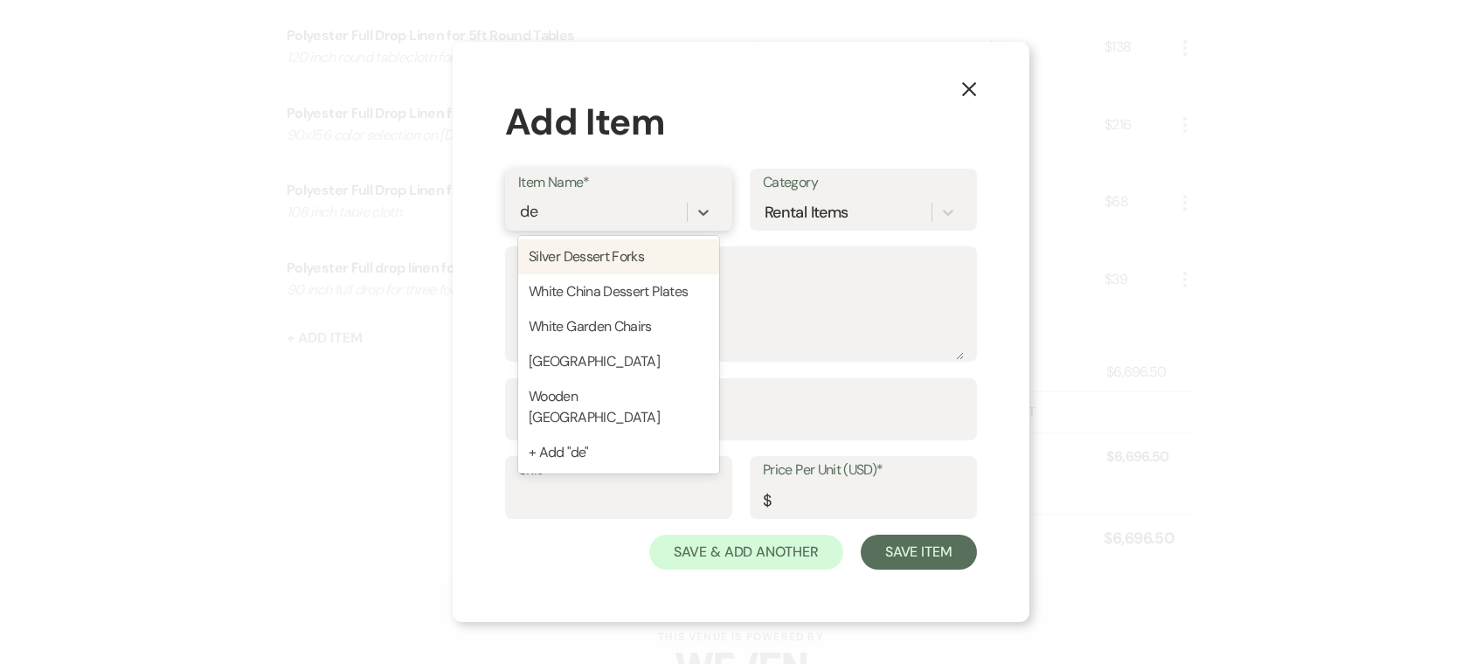
type input "d"
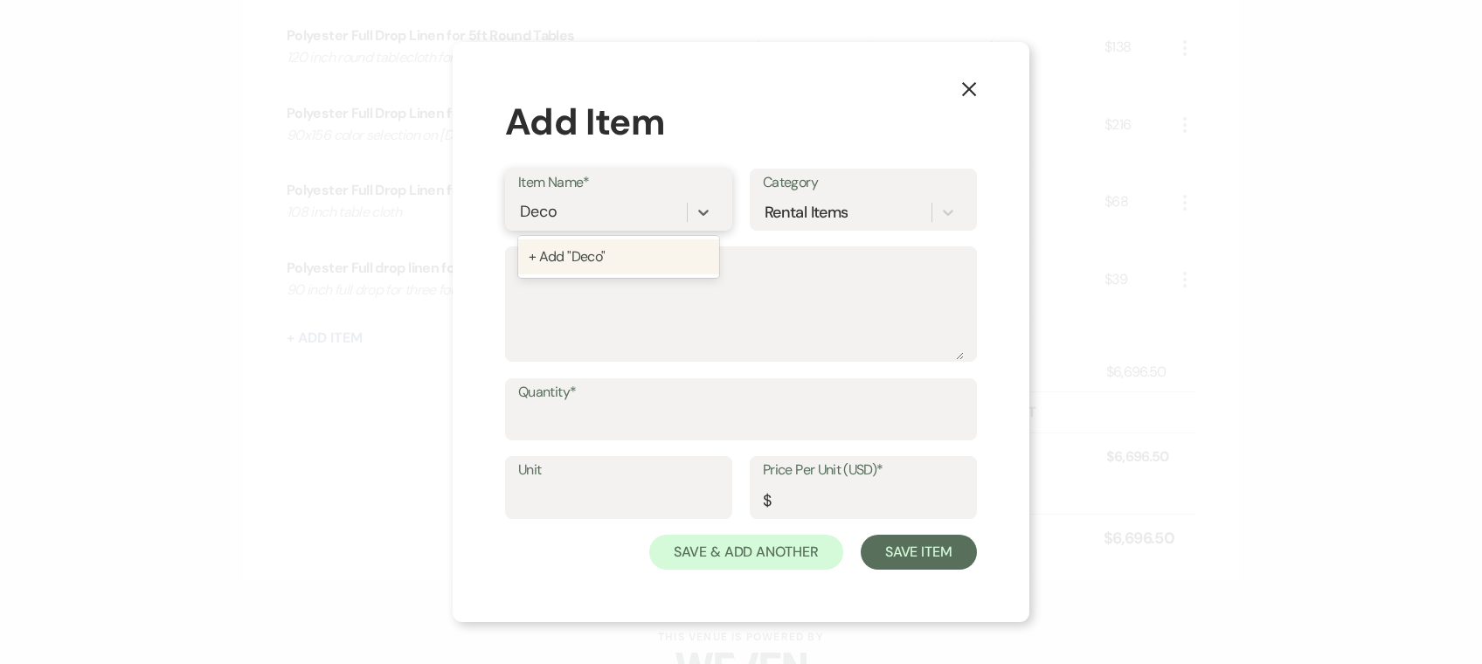
type input "Decor"
click at [665, 243] on div "+ Add "Decor"" at bounding box center [618, 256] width 201 height 35
click at [641, 295] on textarea "Description" at bounding box center [741, 316] width 446 height 87
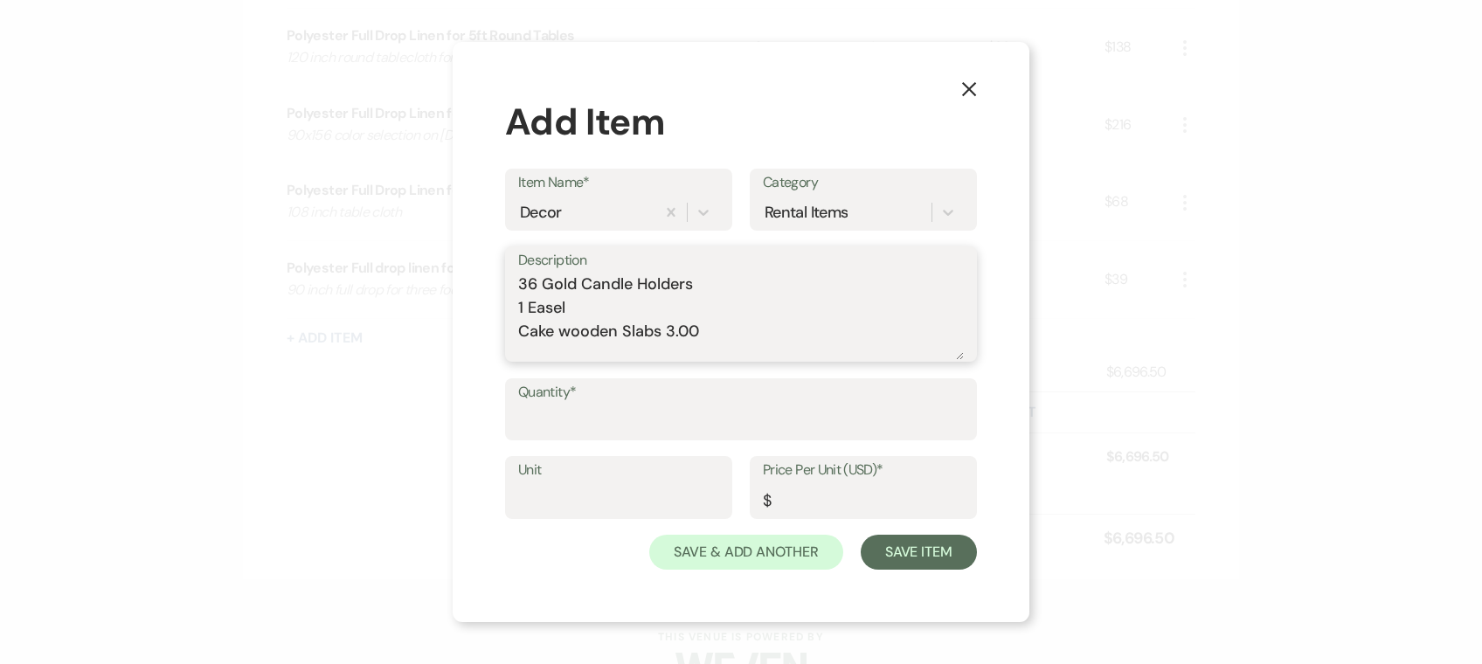
click at [634, 307] on textarea "36 Gold Candle Holders 1 Easel Cake wooden Slabs 3.00" at bounding box center [741, 316] width 446 height 87
drag, startPoint x: 757, startPoint y: 250, endPoint x: 758, endPoint y: 261, distance: 11.4
click at [757, 254] on label "Description" at bounding box center [741, 260] width 446 height 25
click at [757, 273] on textarea "36 Gold Candle Holders 1 Easel 5.00 Cake wooden Slabs 3.00" at bounding box center [741, 316] width 446 height 87
drag, startPoint x: 758, startPoint y: 261, endPoint x: 753, endPoint y: 269, distance: 9.4
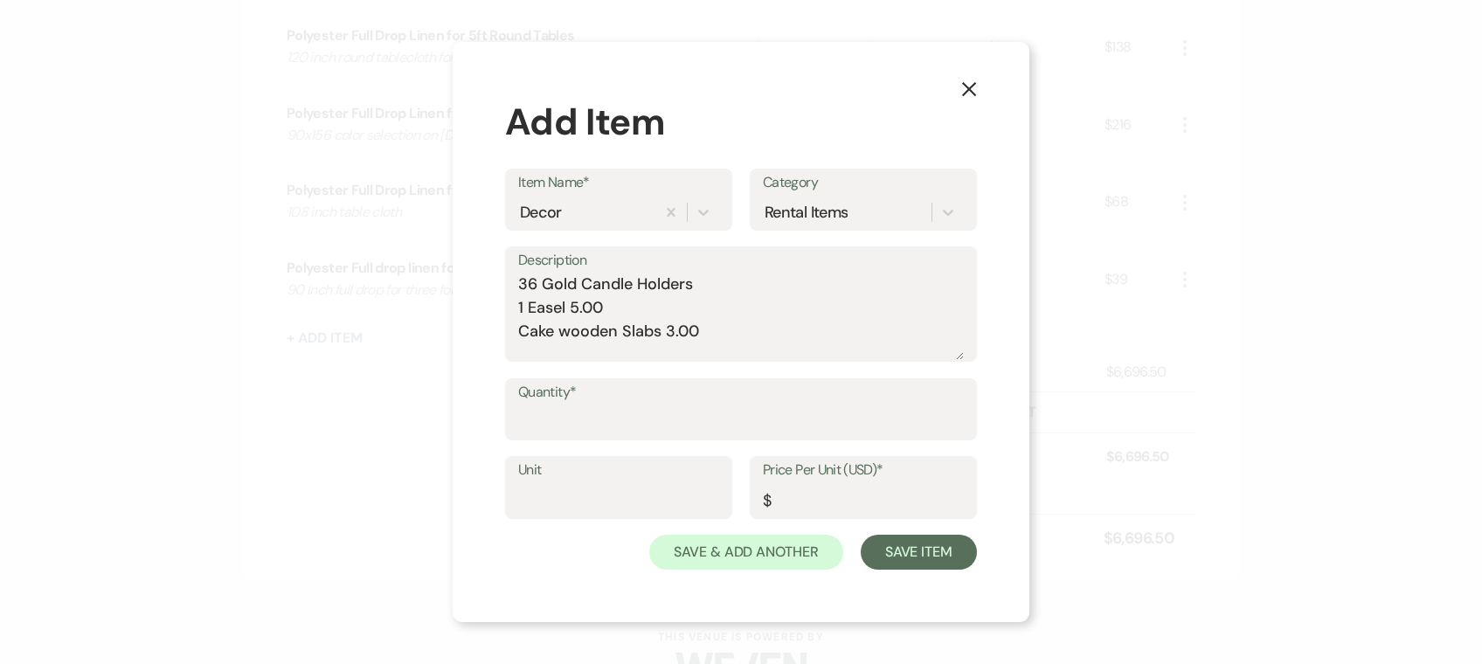
click at [758, 262] on label "Description" at bounding box center [741, 260] width 446 height 25
click at [758, 273] on textarea "36 Gold Candle Holders 1 Easel 5.00 Cake wooden Slabs 3.00" at bounding box center [741, 316] width 446 height 87
click at [750, 272] on label "Description" at bounding box center [741, 260] width 446 height 25
click at [750, 273] on textarea "36 Gold Candle Holders 1 Easel 5.00 Cake wooden Slabs 3.00" at bounding box center [741, 316] width 446 height 87
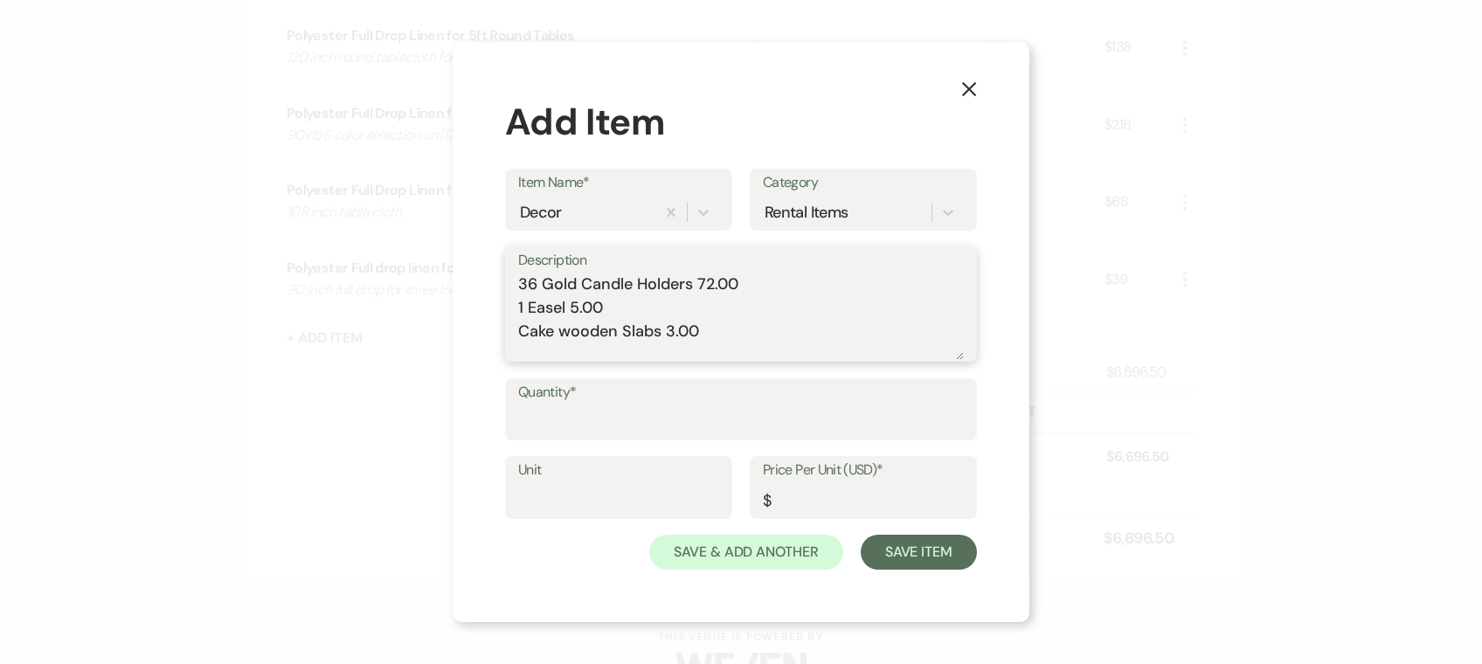
type textarea "36 Gold Candle Holders 72.00 1 Easel 5.00 Cake wooden Slabs 3.00"
click at [600, 501] on input "Unit" at bounding box center [618, 500] width 201 height 34
type input "1"
click at [828, 492] on input "Price Per Unit (USD)*" at bounding box center [863, 500] width 201 height 34
type input "80.00"
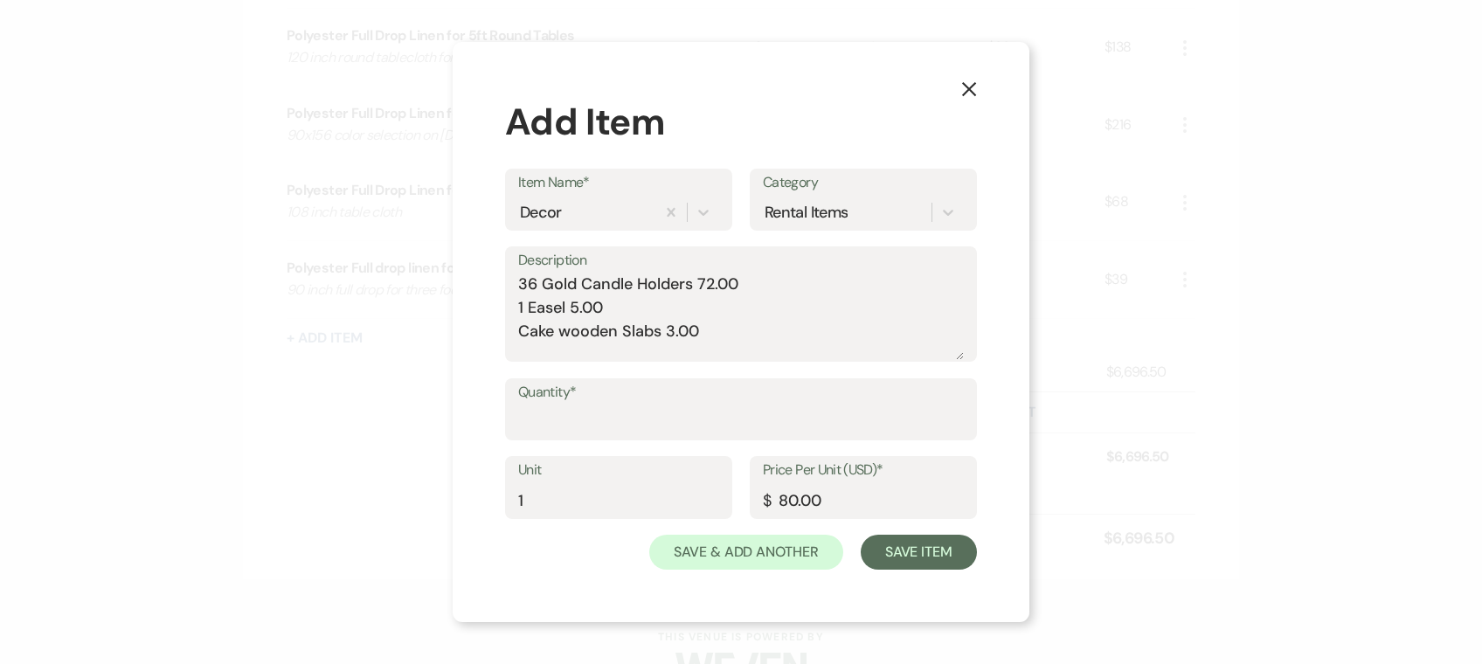
click at [655, 380] on label "Quantity*" at bounding box center [741, 392] width 446 height 25
click at [655, 404] on input "Quantity*" at bounding box center [741, 421] width 446 height 34
click at [935, 545] on button "Save Item" at bounding box center [918, 553] width 116 height 35
click at [713, 421] on input "Quantity*" at bounding box center [741, 421] width 444 height 34
type input "1"
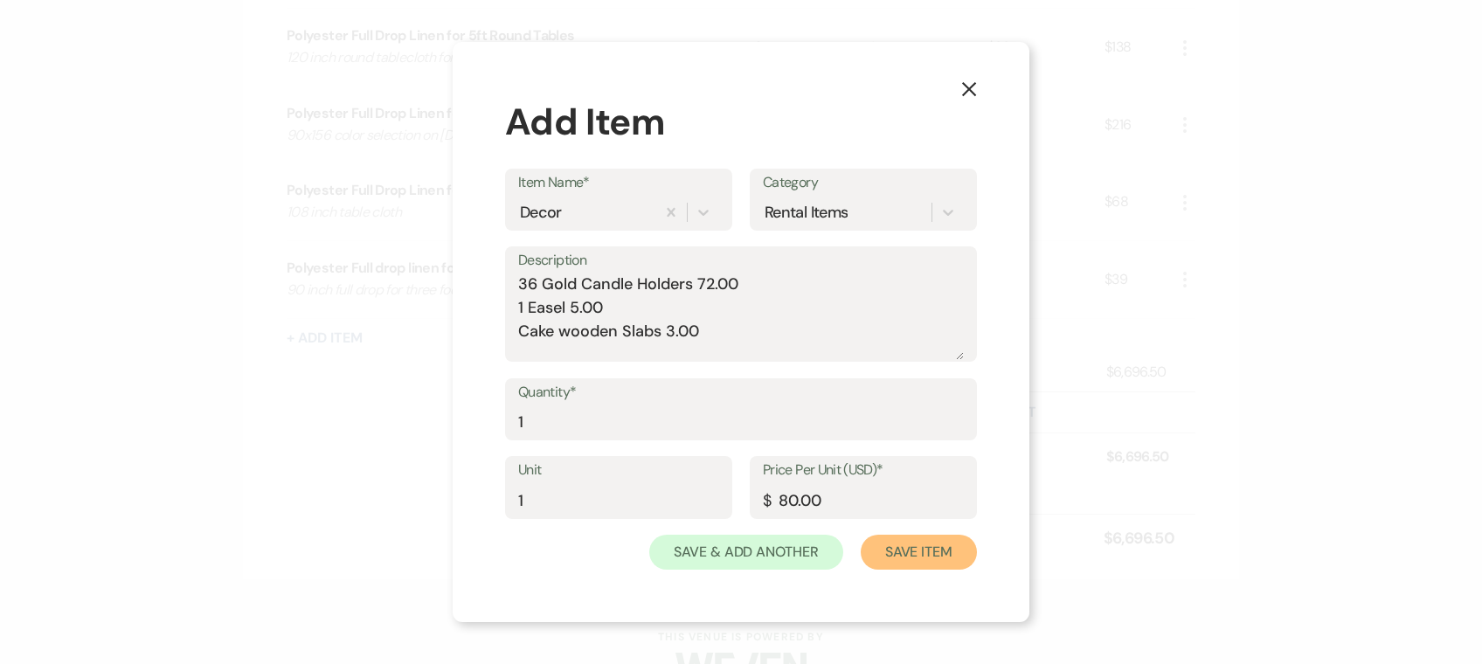
click at [949, 538] on button "Save Item" at bounding box center [918, 552] width 116 height 35
